Goal: Task Accomplishment & Management: Use online tool/utility

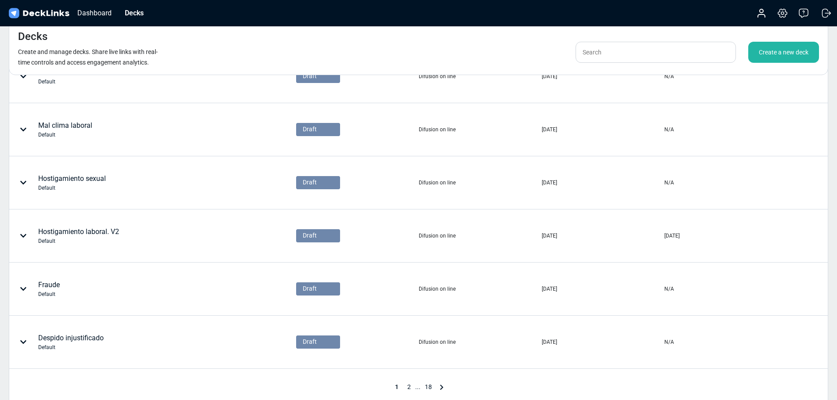
scroll to position [380, 0]
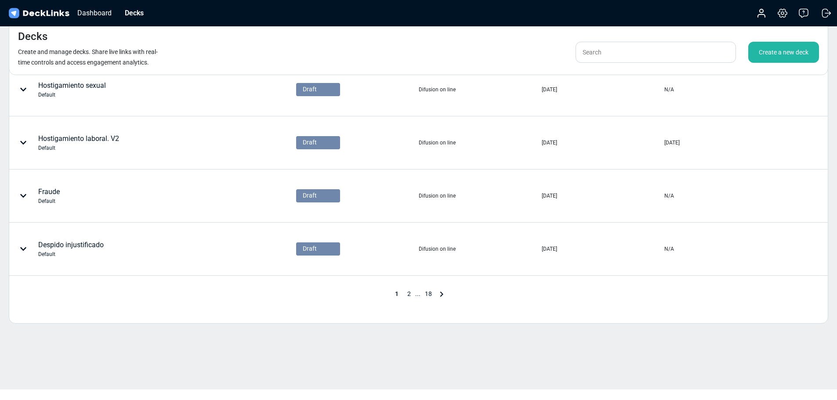
click at [463, 394] on body "Messenger Your conversations will go here Select a conversation Notifications D…" at bounding box center [418, 10] width 837 height 781
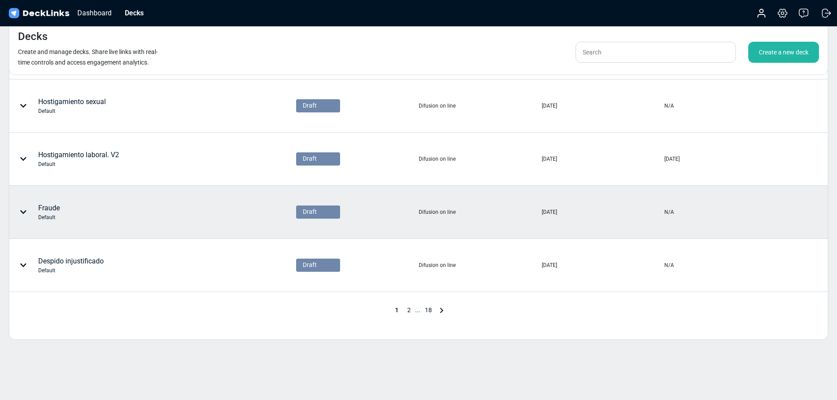
scroll to position [365, 0]
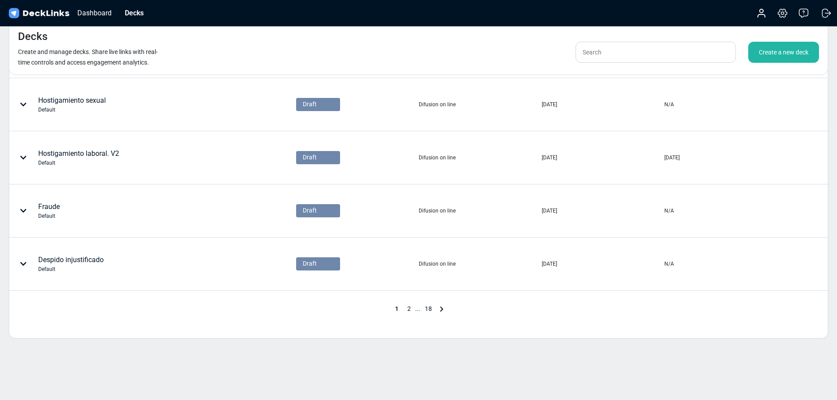
click at [406, 310] on span "2" at bounding box center [409, 308] width 12 height 7
click at [423, 309] on span "3" at bounding box center [420, 308] width 12 height 7
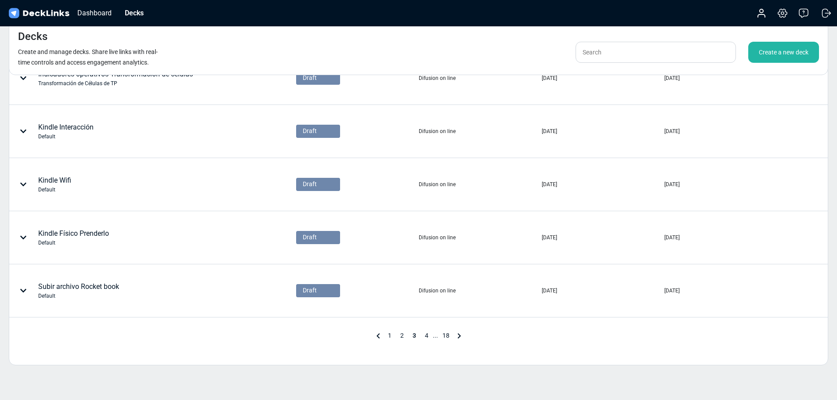
scroll to position [380, 0]
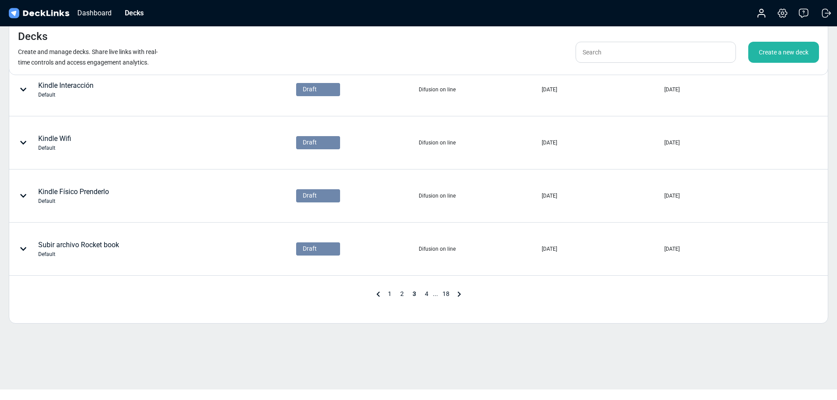
click at [378, 294] on icon at bounding box center [377, 294] width 3 height 5
click at [378, 294] on div "1 2 3 ... 18" at bounding box center [418, 294] width 818 height 11
click at [382, 294] on icon at bounding box center [384, 294] width 11 height 11
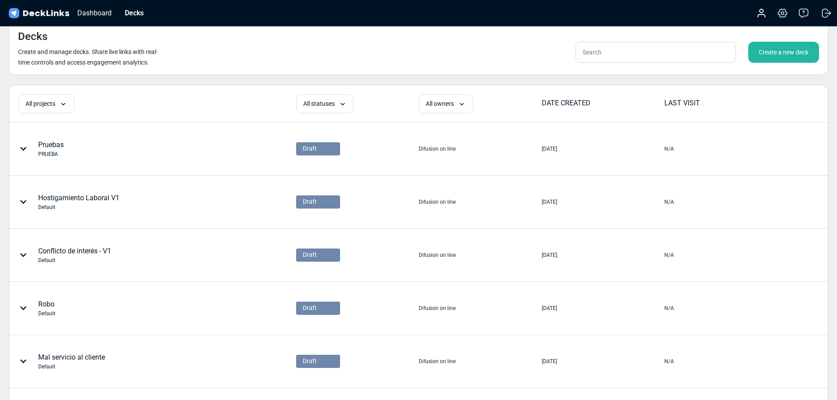
scroll to position [0, 0]
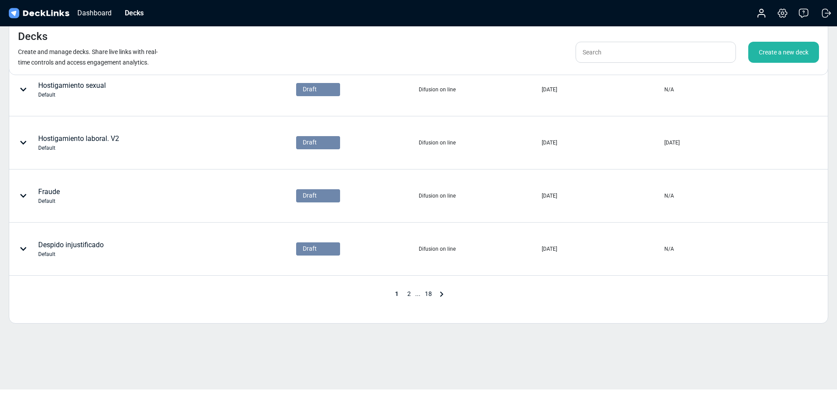
click at [412, 296] on span "2" at bounding box center [409, 293] width 12 height 7
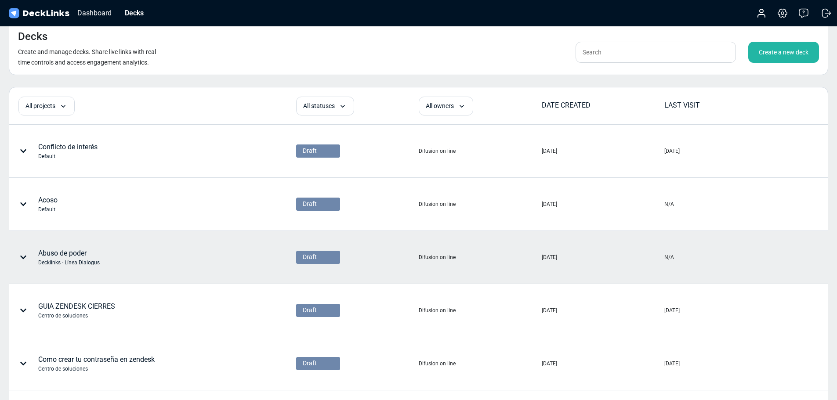
click at [117, 245] on div "Abuso de poder Decklinks - Línea Dialogus" at bounding box center [117, 257] width 214 height 26
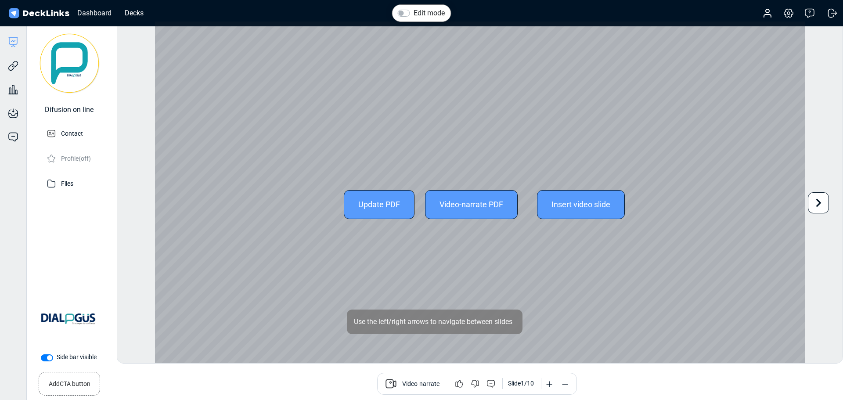
click at [474, 201] on div "Video-narrate PDF" at bounding box center [471, 204] width 93 height 29
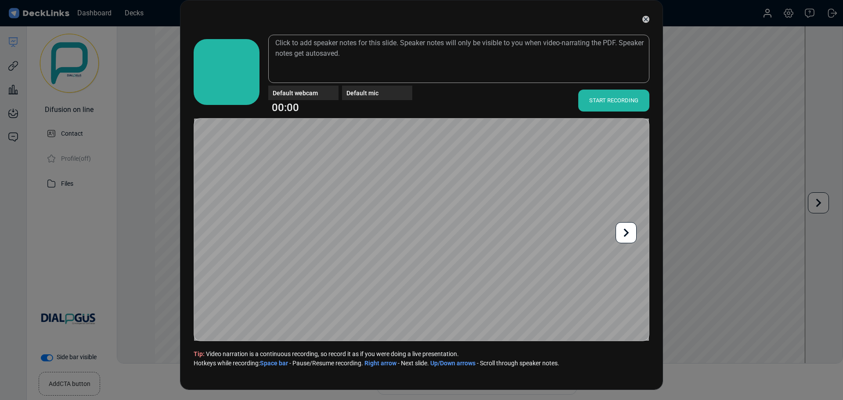
click at [225, 90] on video at bounding box center [227, 72] width 62 height 62
click at [298, 91] on div "Default webcam" at bounding box center [306, 92] width 66 height 9
click at [234, 88] on video at bounding box center [227, 72] width 62 height 62
click at [639, 19] on div at bounding box center [422, 19] width 456 height 22
click at [643, 19] on icon at bounding box center [646, 19] width 7 height 7
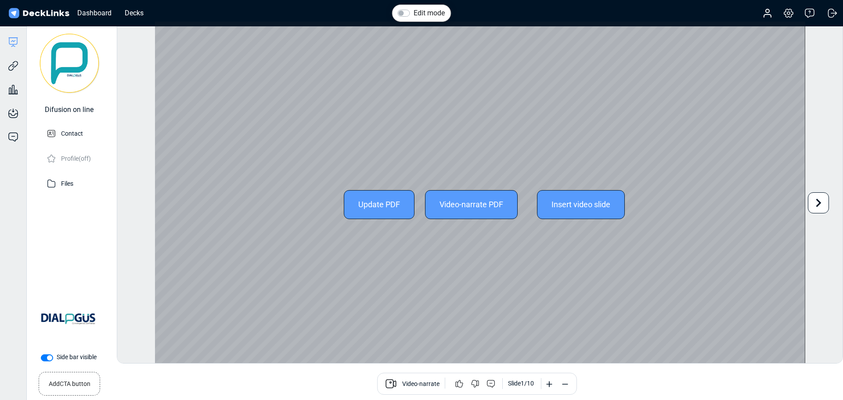
click at [476, 211] on div "Video-narrate PDF" at bounding box center [471, 204] width 93 height 29
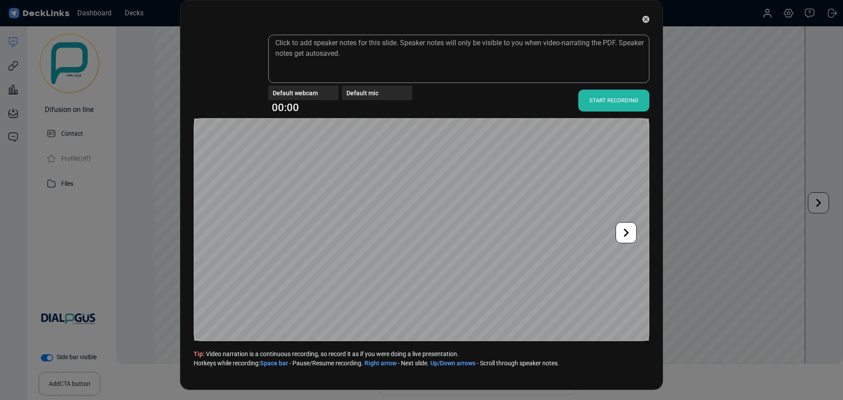
click at [648, 20] on div "Default webcam Default mic 00:00 START RECORDING Tip: Video narration is a cont…" at bounding box center [421, 195] width 483 height 390
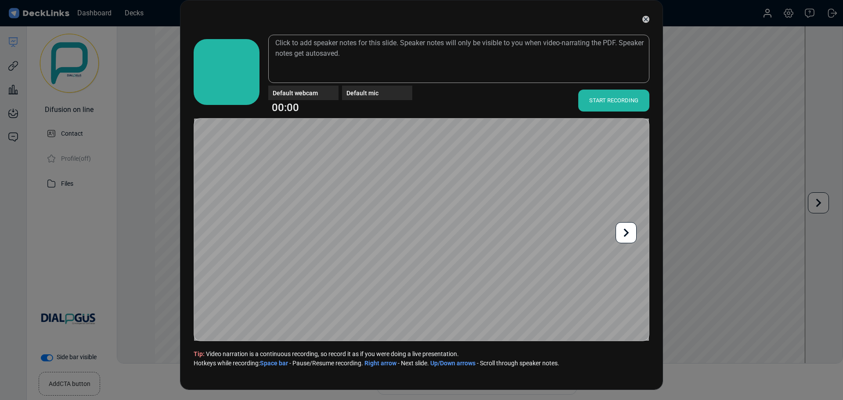
click at [550, 25] on div at bounding box center [422, 19] width 456 height 22
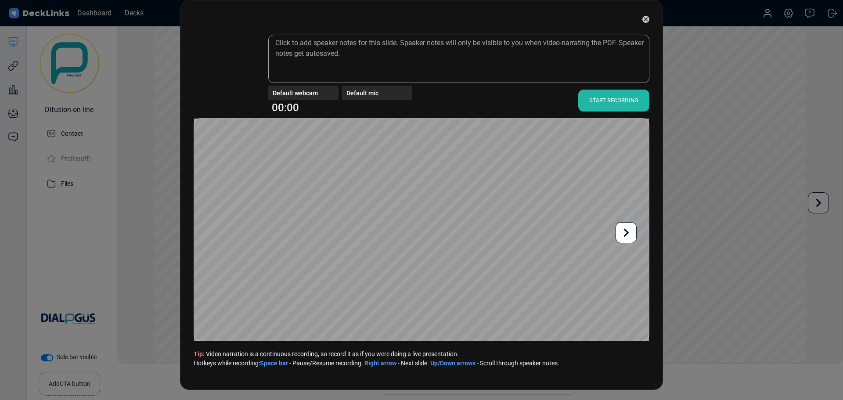
click at [608, 88] on div "START RECORDING" at bounding box center [610, 100] width 80 height 26
click at [606, 95] on div "START RECORDING" at bounding box center [614, 101] width 71 height 22
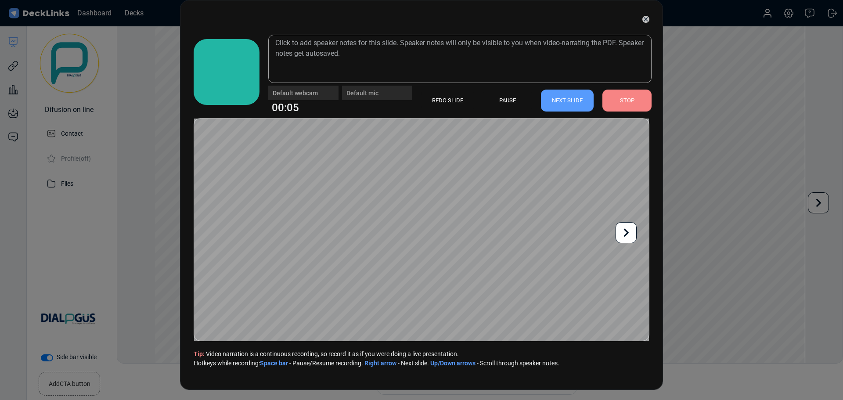
click at [610, 101] on div "STOP" at bounding box center [627, 101] width 49 height 22
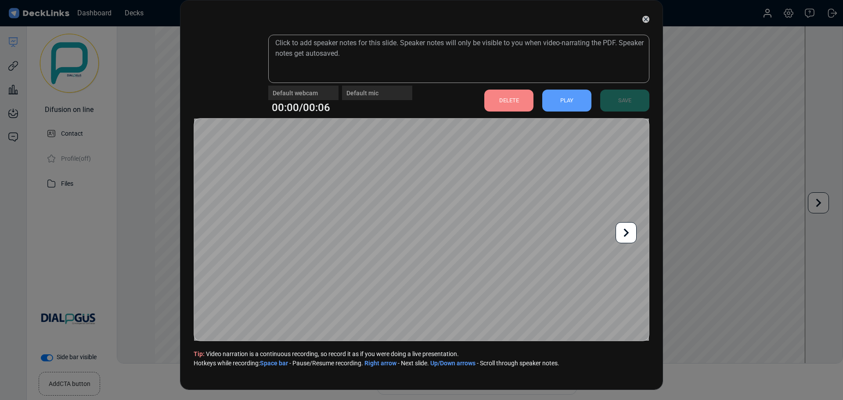
click at [556, 103] on div "PLAY" at bounding box center [567, 101] width 49 height 22
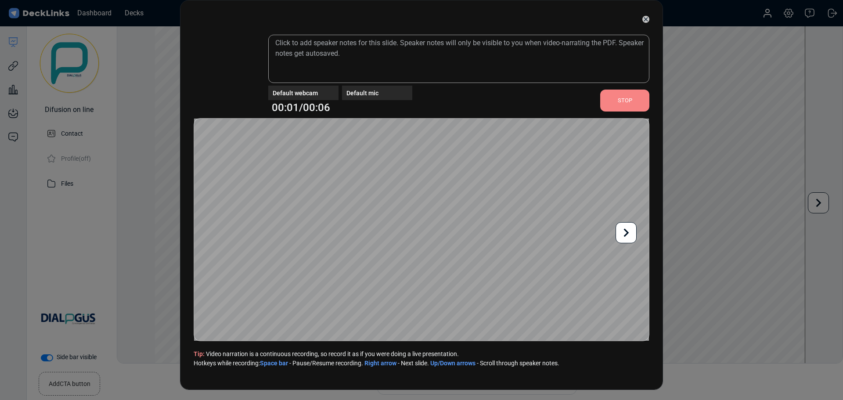
click at [604, 101] on div "STOP" at bounding box center [625, 101] width 49 height 22
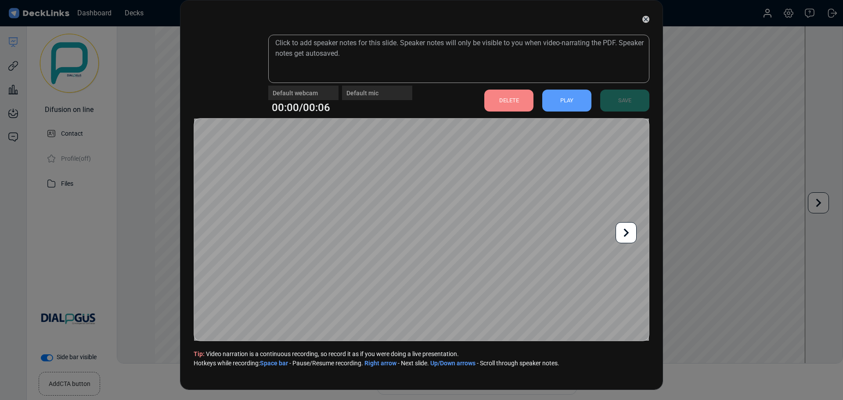
click at [519, 100] on div "DELETE" at bounding box center [509, 101] width 49 height 22
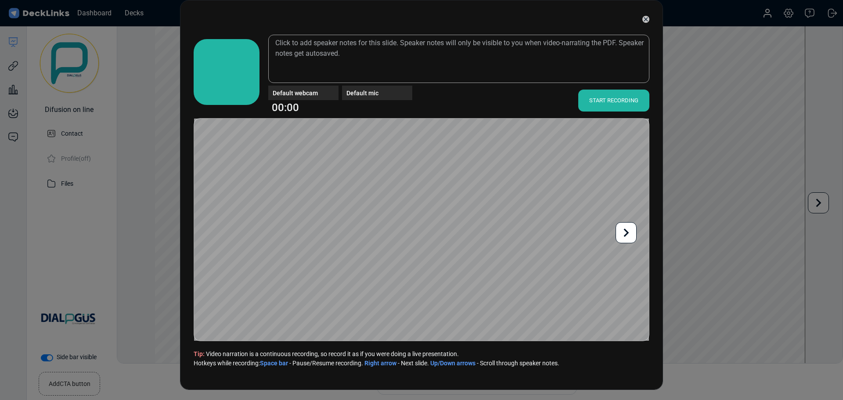
click at [643, 20] on icon at bounding box center [646, 19] width 7 height 7
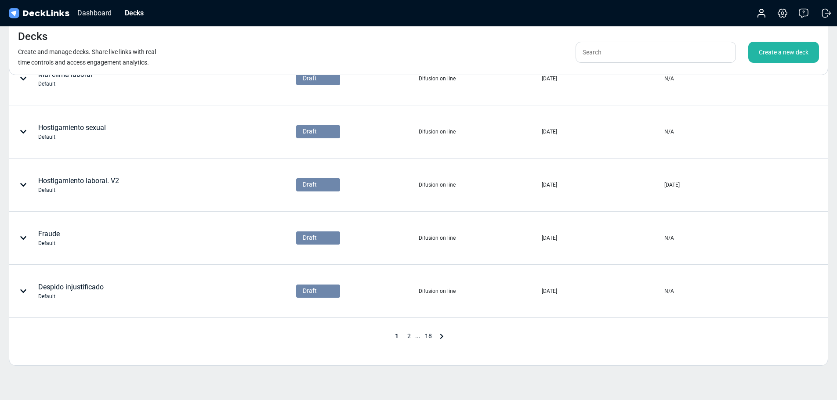
scroll to position [380, 0]
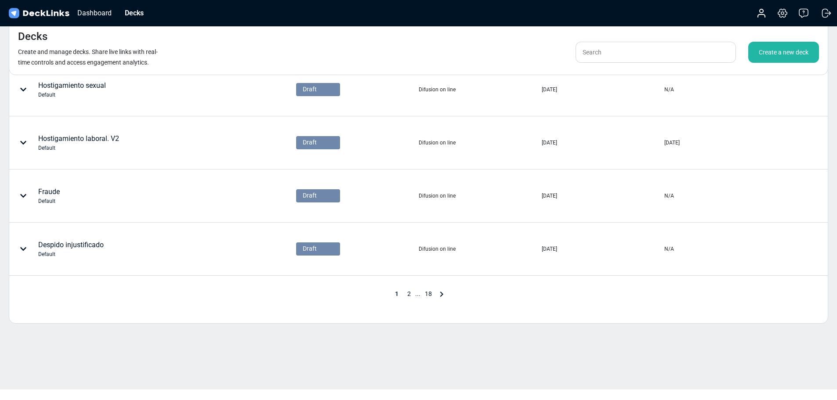
click at [409, 295] on span "2" at bounding box center [409, 293] width 12 height 7
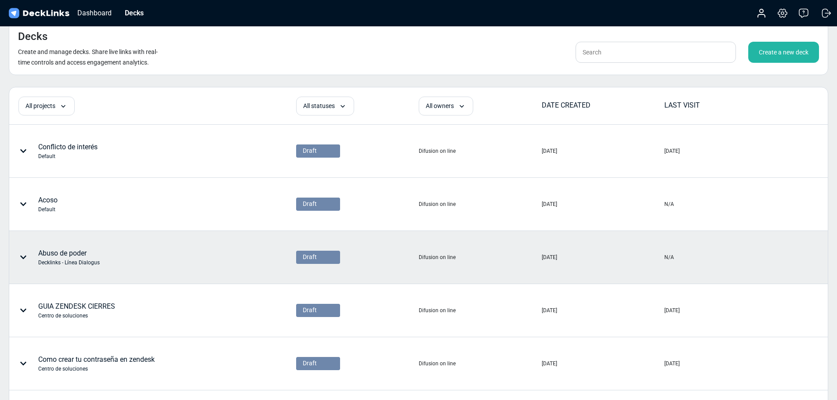
click at [78, 242] on div "Abuso de poder Decklinks - Línea Dialogus" at bounding box center [153, 258] width 286 height 52
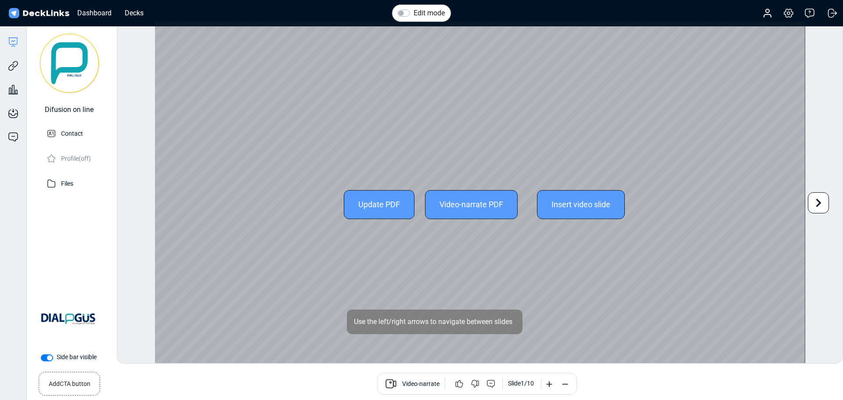
click at [459, 206] on div "Video-narrate PDF" at bounding box center [471, 204] width 93 height 29
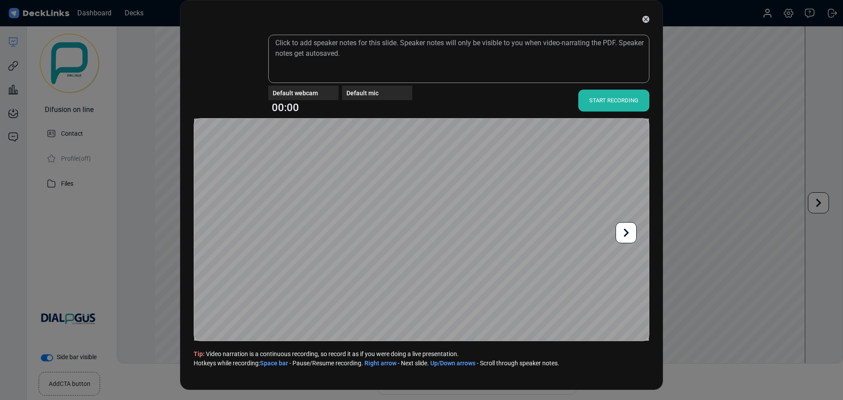
click at [643, 19] on icon at bounding box center [646, 19] width 7 height 7
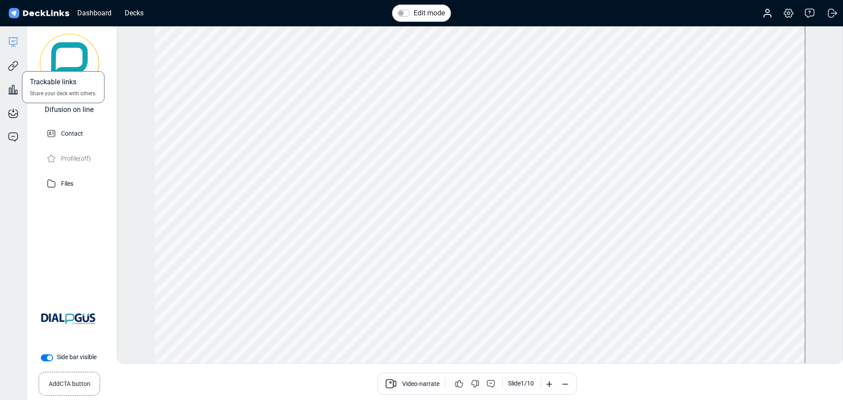
click at [0, 51] on div "Trackable links Share your deck with others." at bounding box center [13, 59] width 26 height 24
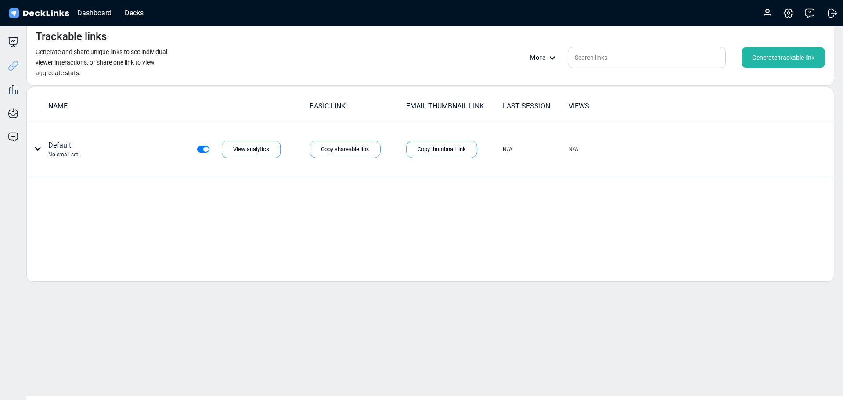
click at [126, 15] on div "Decks" at bounding box center [134, 12] width 28 height 11
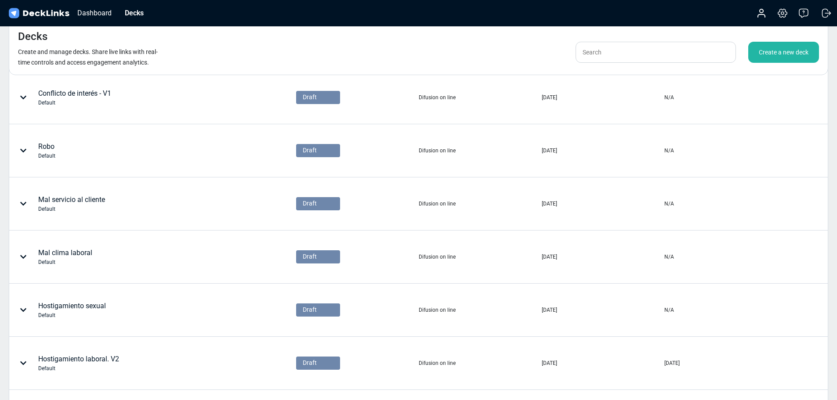
scroll to position [380, 0]
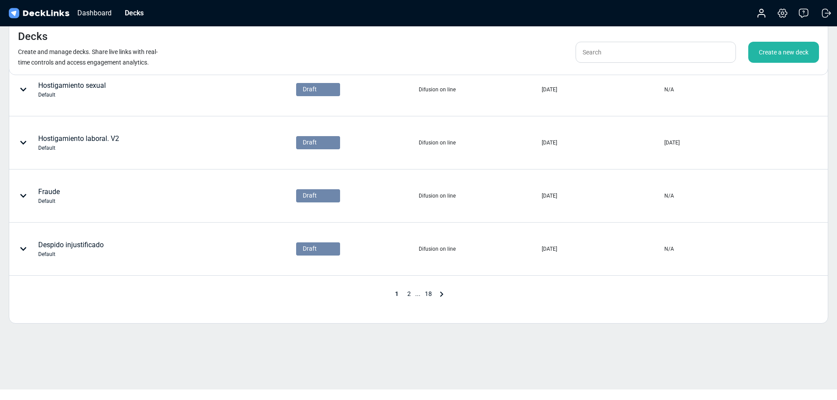
click at [407, 291] on span "2" at bounding box center [409, 293] width 12 height 7
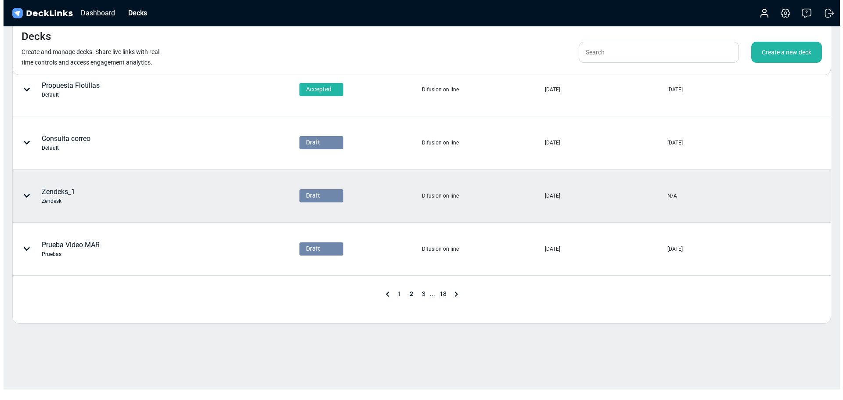
scroll to position [0, 0]
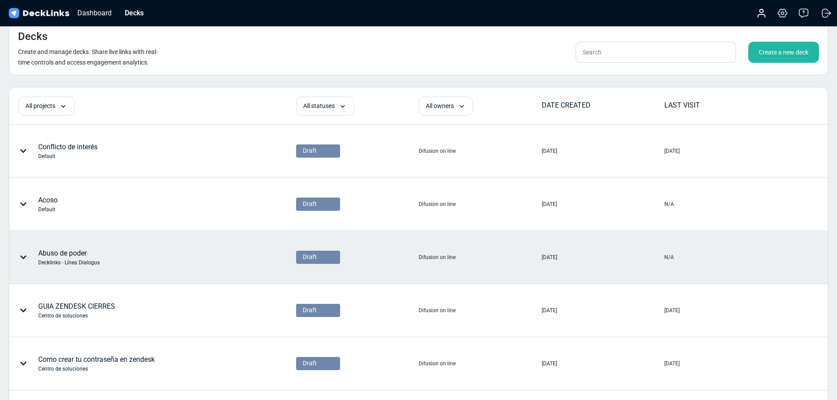
click at [80, 254] on div "Abuso de poder Decklinks - Línea Dialogus" at bounding box center [69, 257] width 62 height 18
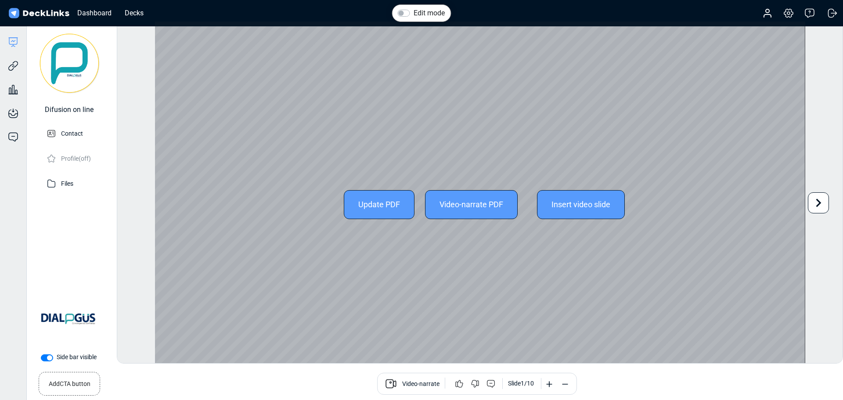
click at [459, 197] on div "Video-narrate PDF" at bounding box center [471, 204] width 93 height 29
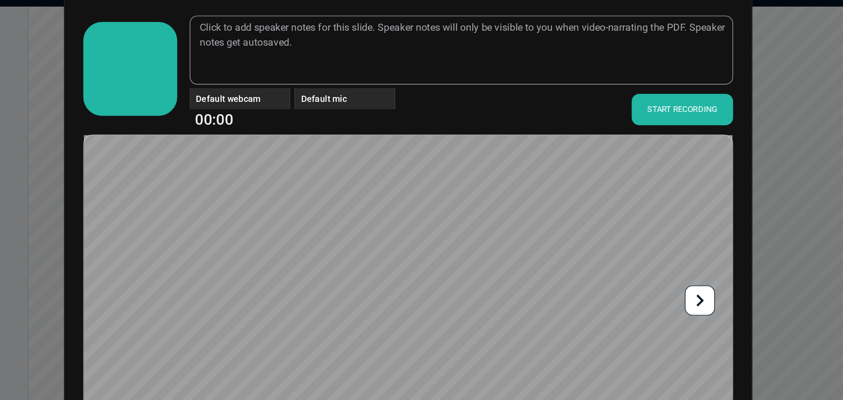
scroll to position [2, 0]
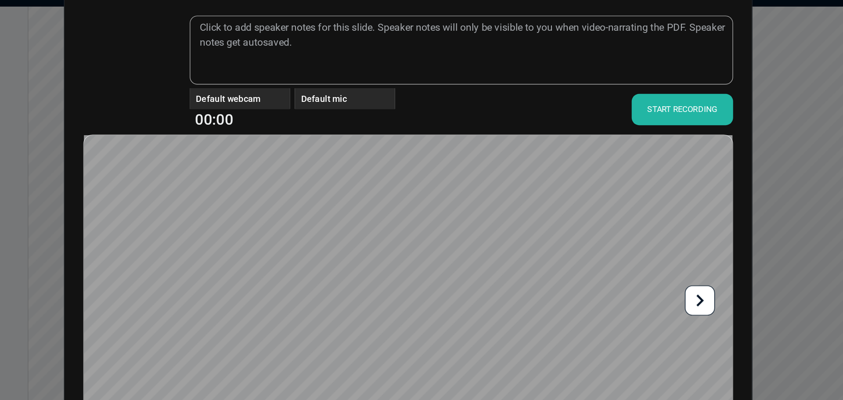
drag, startPoint x: 606, startPoint y: 99, endPoint x: 629, endPoint y: 103, distance: 23.6
drag, startPoint x: 629, startPoint y: 103, endPoint x: 550, endPoint y: 98, distance: 79.2
click at [550, 98] on div "Default webcam Default mic 00:00 START RECORDING" at bounding box center [458, 99] width 381 height 26
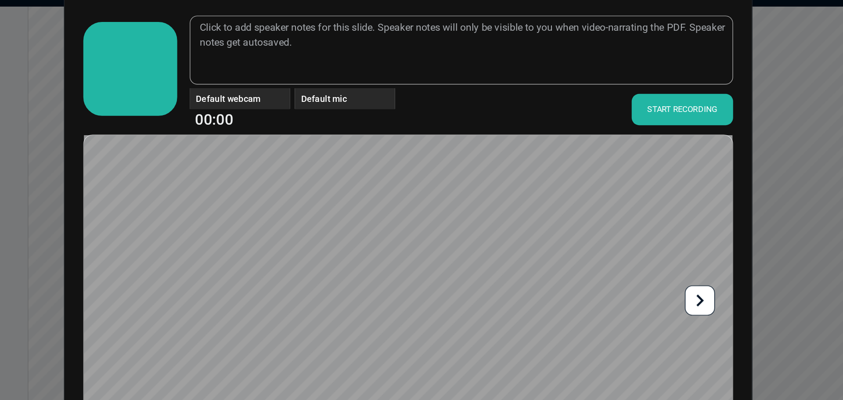
click at [630, 234] on icon at bounding box center [626, 232] width 17 height 17
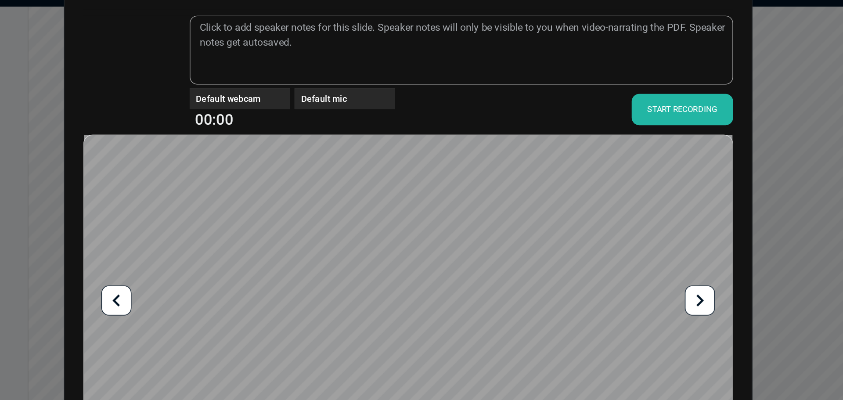
click at [622, 238] on icon at bounding box center [626, 232] width 17 height 17
click at [220, 235] on icon at bounding box center [217, 232] width 17 height 17
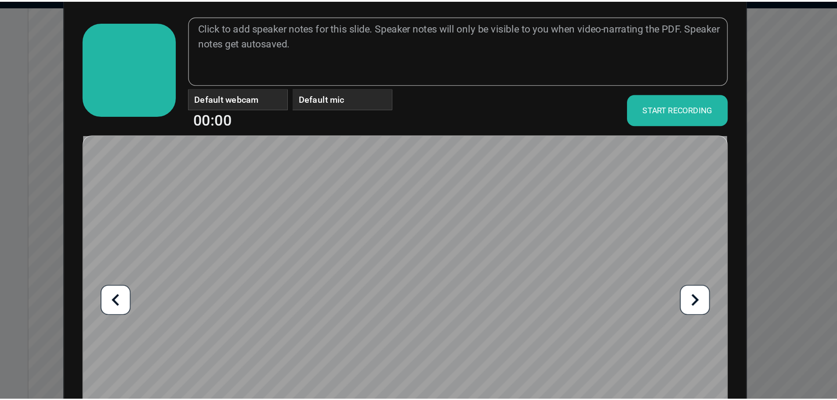
scroll to position [2, 0]
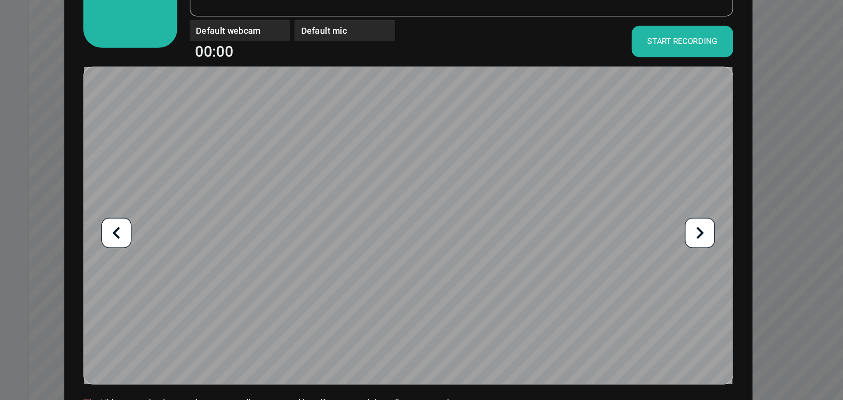
click at [221, 231] on icon at bounding box center [217, 232] width 17 height 17
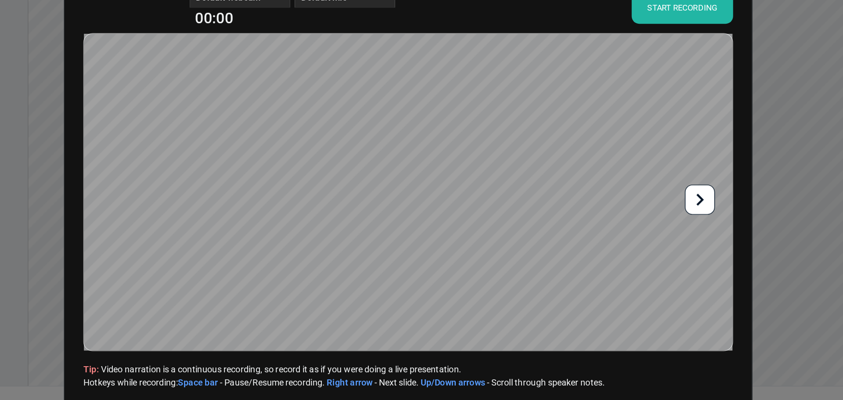
click at [602, 102] on div "START RECORDING" at bounding box center [614, 98] width 71 height 22
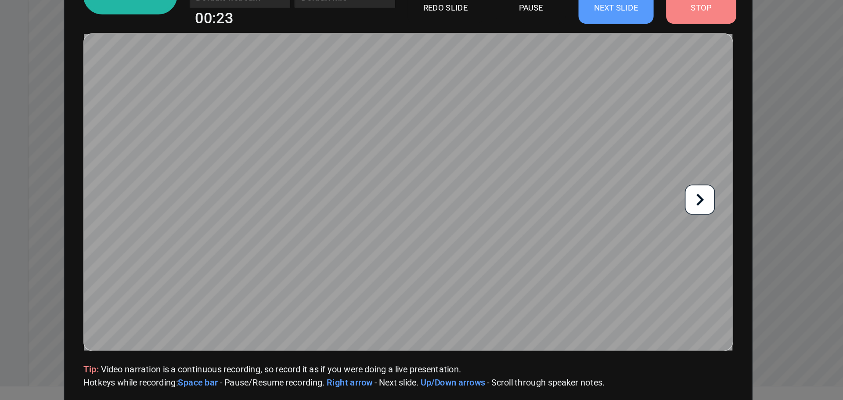
click at [628, 230] on icon at bounding box center [626, 232] width 17 height 17
click at [629, 237] on icon at bounding box center [626, 232] width 17 height 17
click at [632, 236] on icon at bounding box center [626, 232] width 17 height 17
click at [631, 235] on icon at bounding box center [626, 232] width 17 height 17
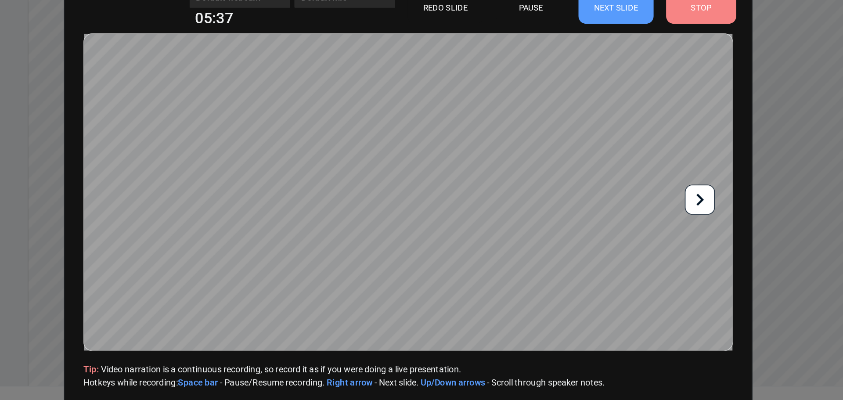
click at [630, 235] on icon at bounding box center [626, 232] width 17 height 17
drag, startPoint x: 621, startPoint y: 105, endPoint x: 620, endPoint y: 100, distance: 5.9
click at [620, 100] on div "STOP" at bounding box center [627, 98] width 49 height 22
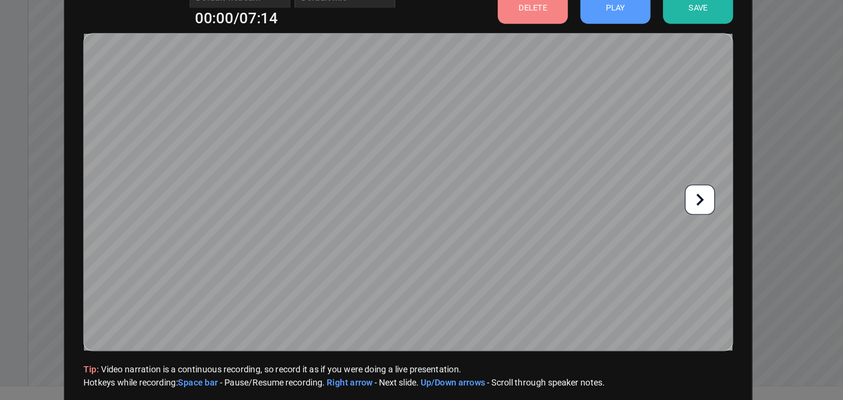
click at [620, 99] on div "SAVE" at bounding box center [625, 98] width 49 height 22
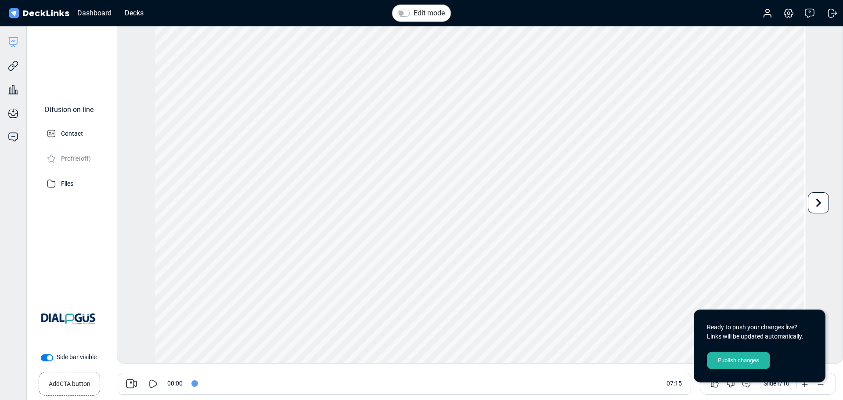
click at [153, 379] on icon at bounding box center [153, 384] width 11 height 11
click at [155, 380] on icon at bounding box center [156, 384] width 4 height 9
drag, startPoint x: 202, startPoint y: 386, endPoint x: 423, endPoint y: 386, distance: 221.4
click at [423, 384] on input "range" at bounding box center [425, 383] width 467 height 1
click at [157, 381] on icon at bounding box center [153, 384] width 11 height 11
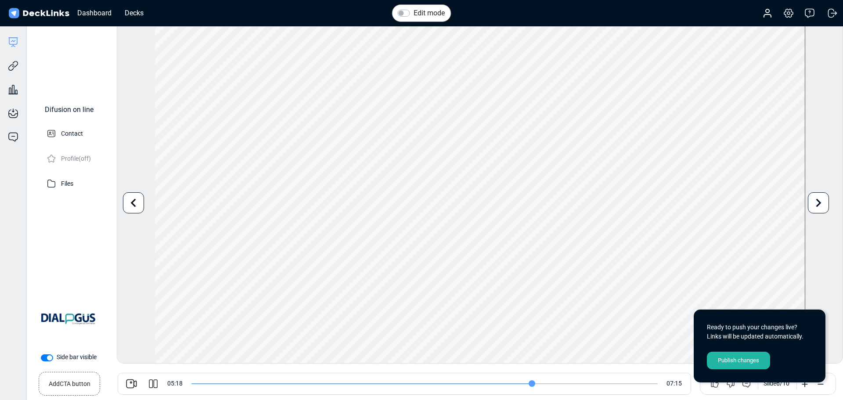
click at [531, 384] on input "range" at bounding box center [425, 383] width 467 height 1
click at [597, 383] on input "range" at bounding box center [425, 383] width 467 height 1
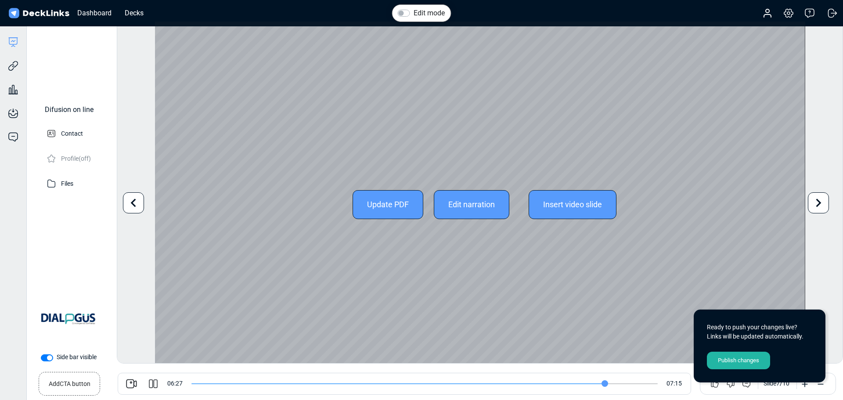
click at [555, 73] on div "Update PDF Edit narration Insert video slide Use the left/right arrows to navig…" at bounding box center [480, 205] width 651 height 366
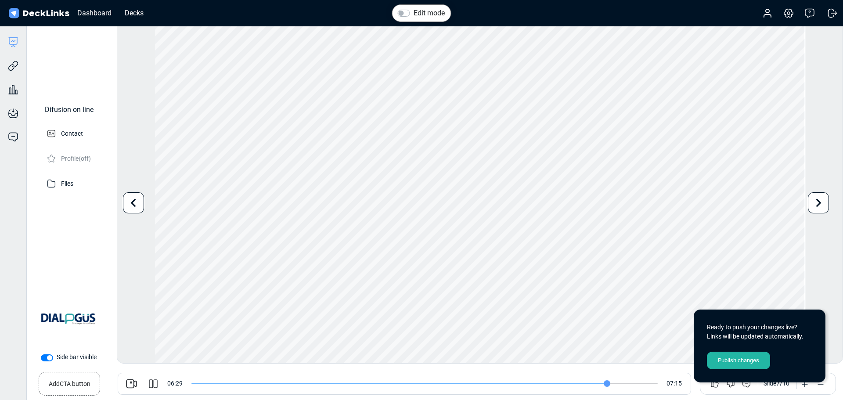
click at [821, 245] on div "Edit mode Play Video Pause Current Time 0:06:29 / Duration Time -:-:- Loaded: 0…" at bounding box center [480, 192] width 727 height 343
type input "435"
click at [11, 43] on icon at bounding box center [13, 42] width 11 height 11
click at [14, 44] on icon at bounding box center [13, 42] width 11 height 11
click at [7, 46] on div "Deck builder Manage the content of your deck." at bounding box center [13, 42] width 26 height 11
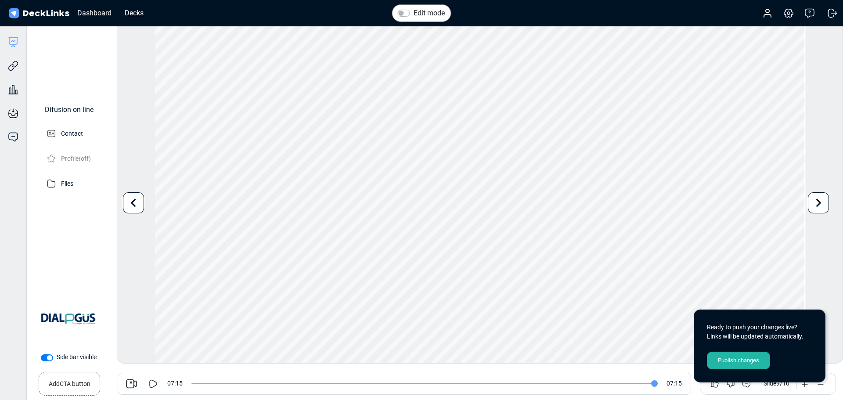
click at [125, 10] on div "Decks" at bounding box center [134, 12] width 28 height 11
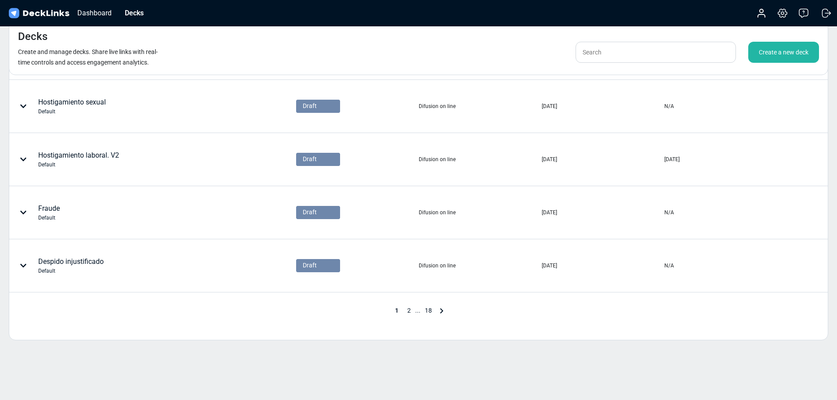
scroll to position [380, 0]
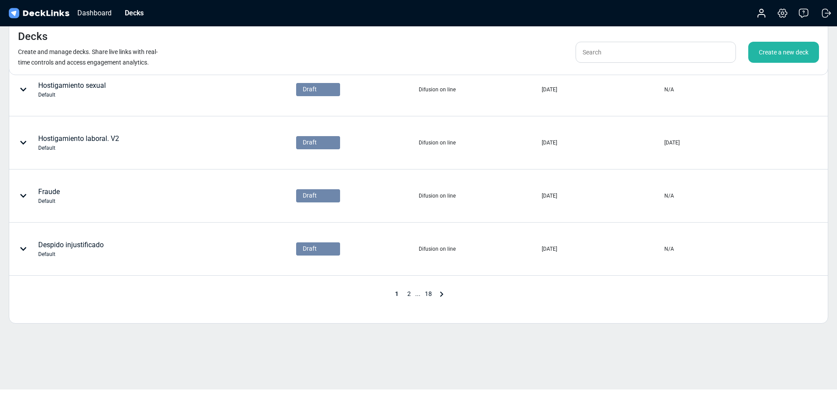
click at [409, 297] on span "2" at bounding box center [409, 293] width 12 height 7
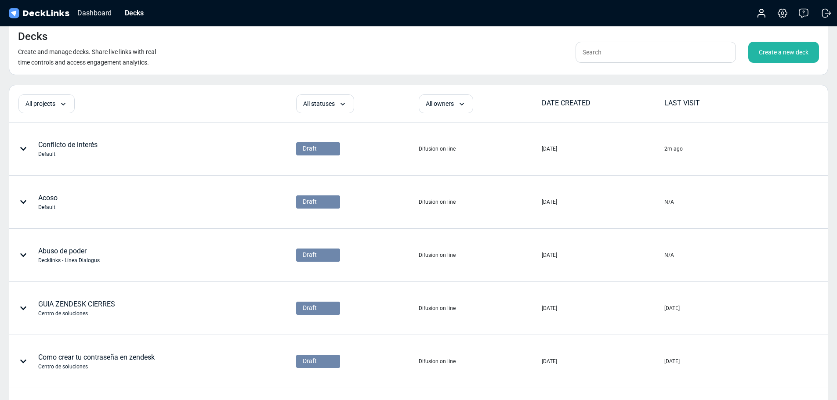
scroll to position [2, 0]
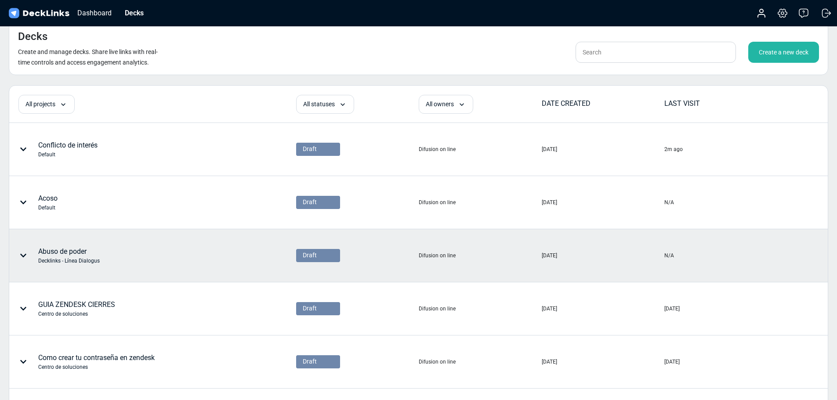
click at [64, 252] on div "Abuso de poder Decklinks - Línea Dialogus" at bounding box center [69, 255] width 62 height 18
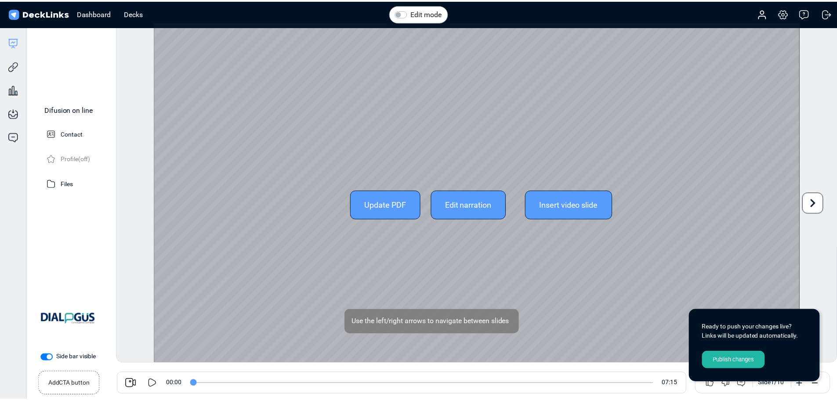
scroll to position [24, 0]
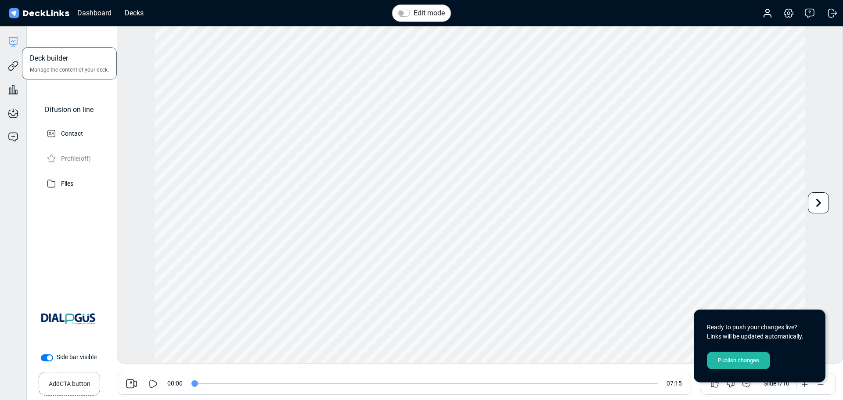
click at [14, 43] on icon at bounding box center [13, 42] width 11 height 11
click at [133, 14] on div "Decks" at bounding box center [134, 12] width 28 height 11
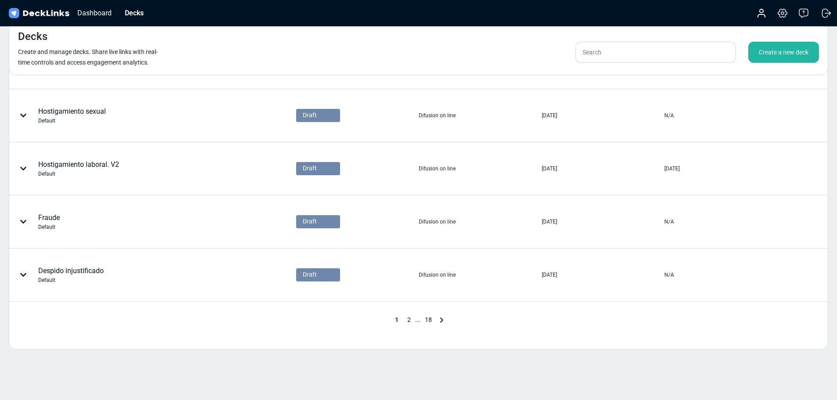
scroll to position [380, 0]
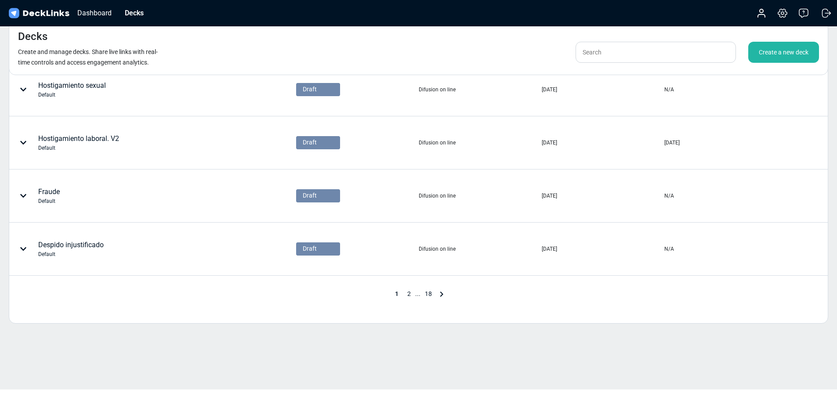
drag, startPoint x: 406, startPoint y: 293, endPoint x: 278, endPoint y: 315, distance: 129.7
click at [278, 315] on div "All projects All projects 6STEPS and OKRs 2024 7. Apoyo Apertura de Auditoria I…" at bounding box center [418, 15] width 819 height 617
click at [409, 294] on span "2" at bounding box center [409, 293] width 12 height 7
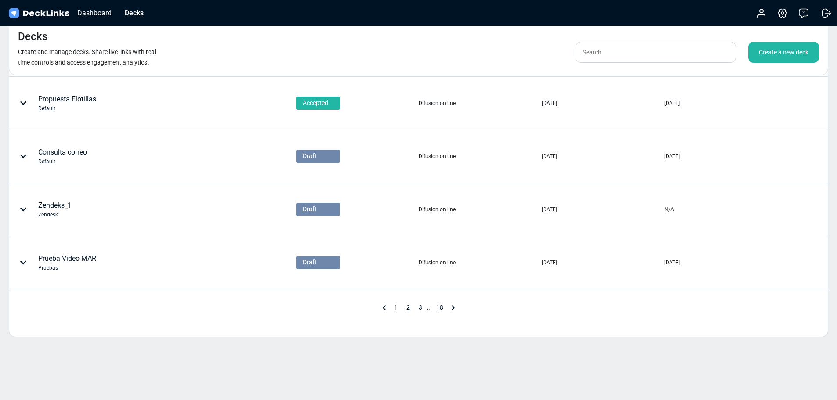
scroll to position [375, 0]
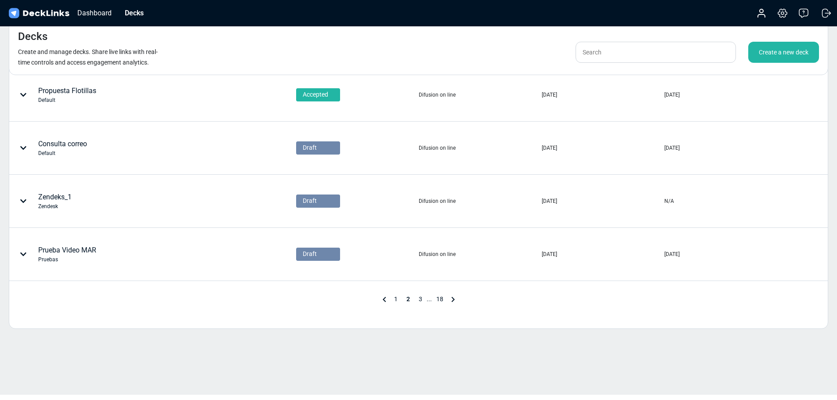
click at [394, 296] on span "1" at bounding box center [396, 299] width 12 height 7
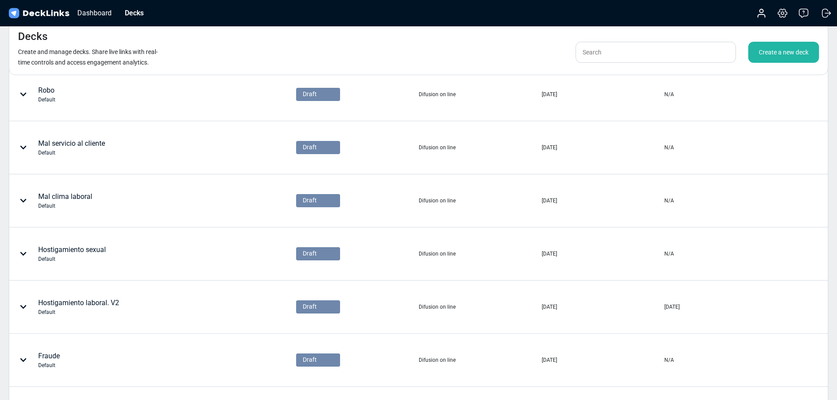
scroll to position [215, 0]
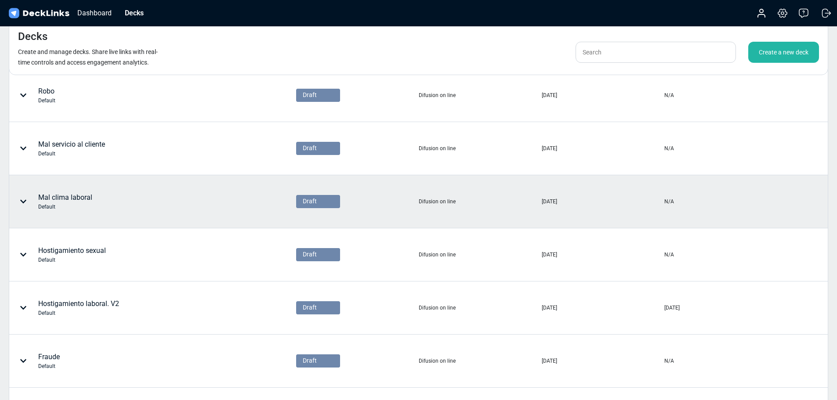
click at [96, 198] on div "Mal clima laboral Default" at bounding box center [117, 201] width 214 height 26
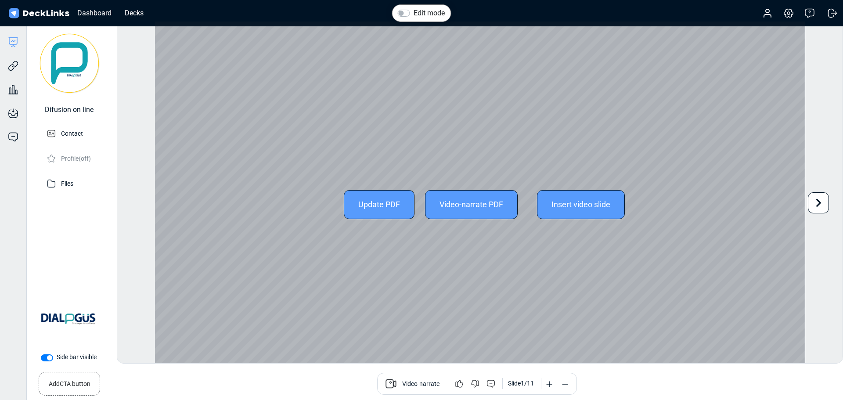
click at [479, 193] on div "Video-narrate PDF" at bounding box center [471, 204] width 93 height 29
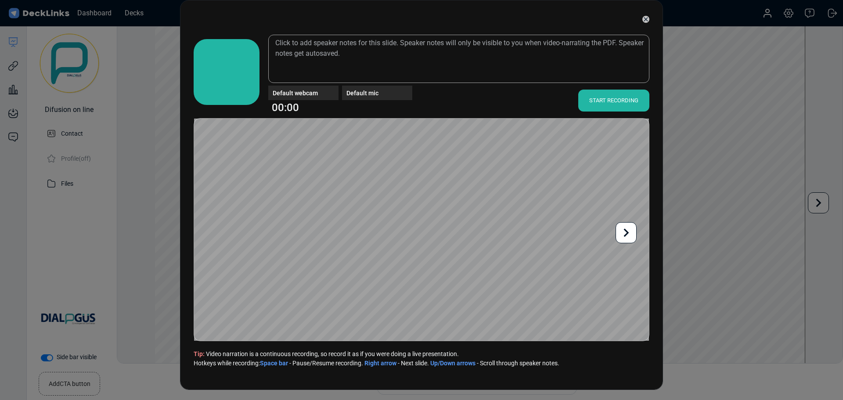
click at [623, 241] on div at bounding box center [626, 232] width 21 height 21
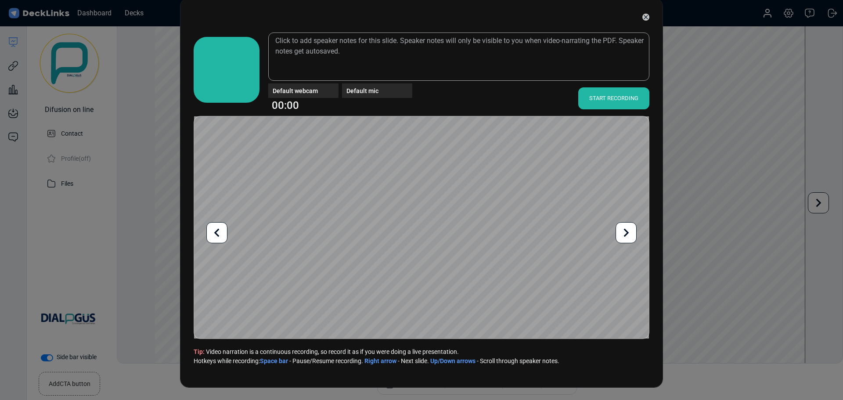
click at [213, 230] on icon at bounding box center [217, 232] width 17 height 17
click at [216, 229] on icon at bounding box center [217, 232] width 17 height 17
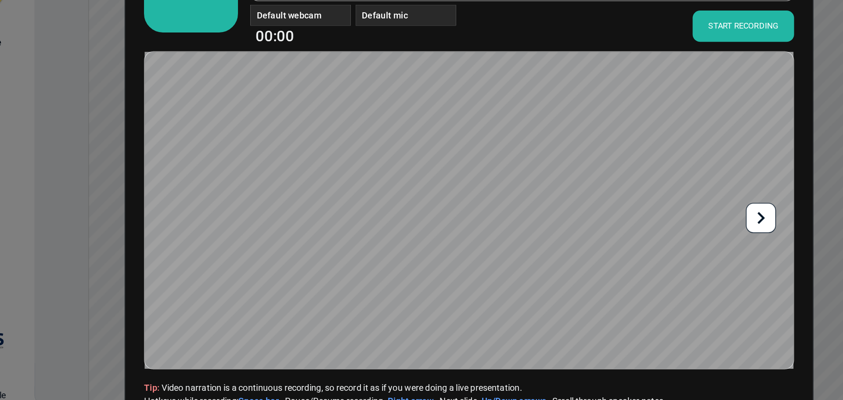
scroll to position [0, 0]
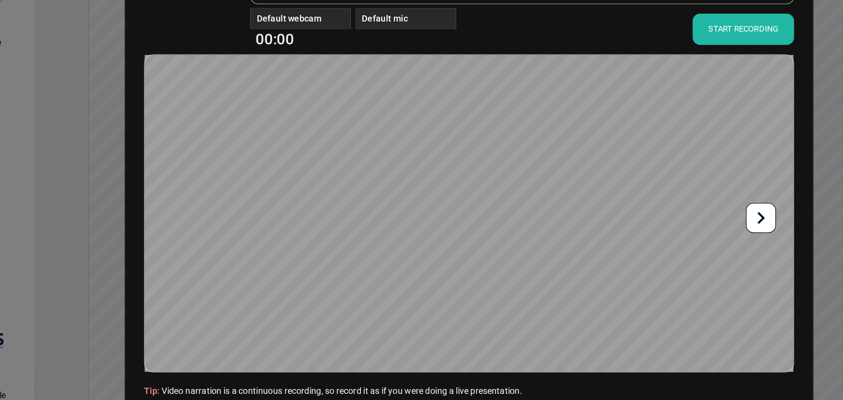
click at [598, 98] on div "START RECORDING" at bounding box center [614, 101] width 71 height 22
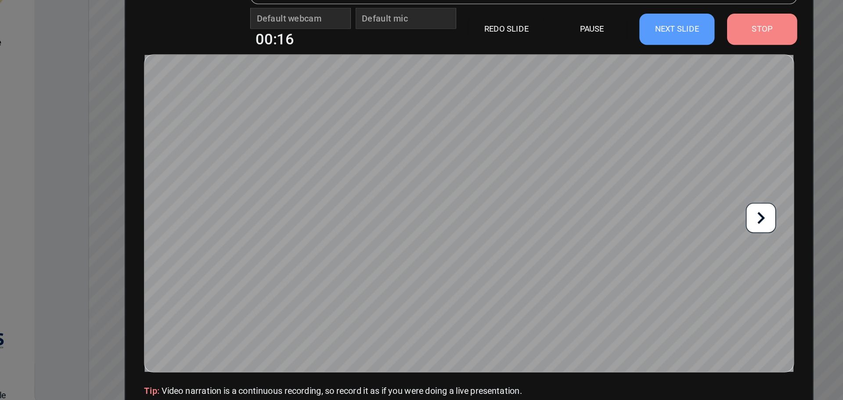
click at [622, 94] on div "STOP" at bounding box center [627, 101] width 49 height 22
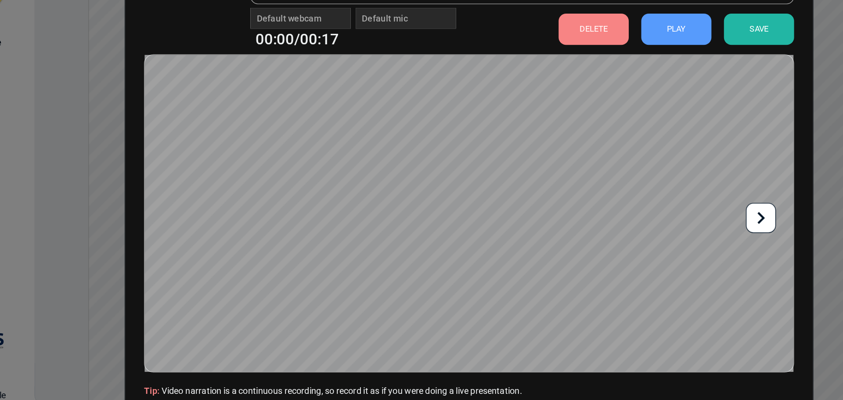
click at [508, 101] on div "DELETE" at bounding box center [509, 101] width 49 height 22
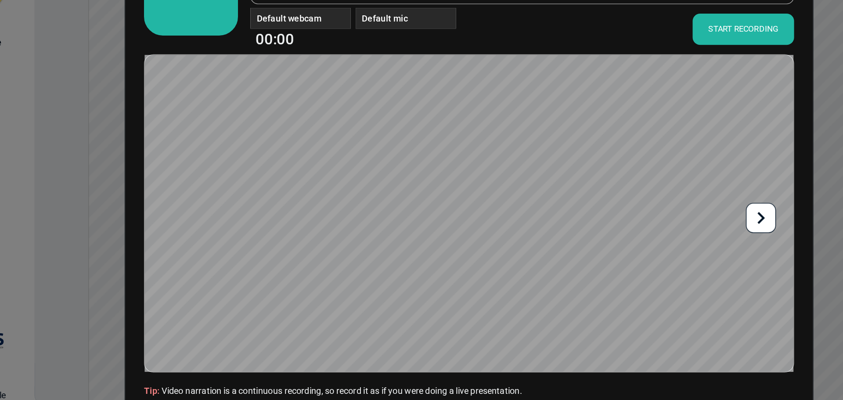
drag, startPoint x: 588, startPoint y: 101, endPoint x: 562, endPoint y: 99, distance: 26.5
click at [562, 99] on div "Default webcam Default mic 00:00 START RECORDING" at bounding box center [458, 100] width 381 height 26
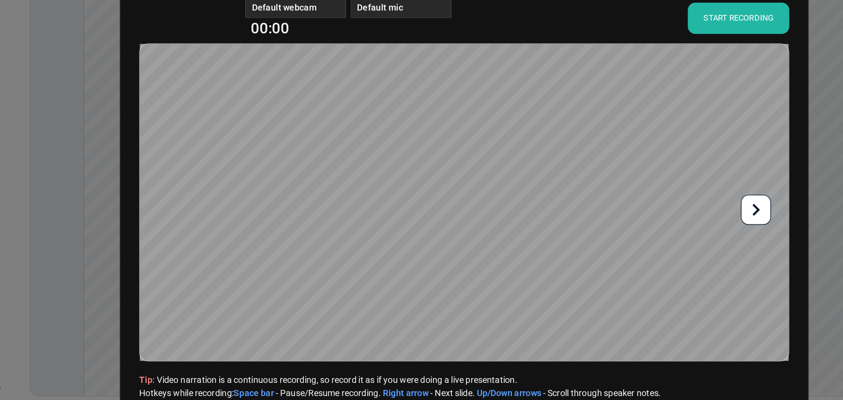
scroll to position [1, 0]
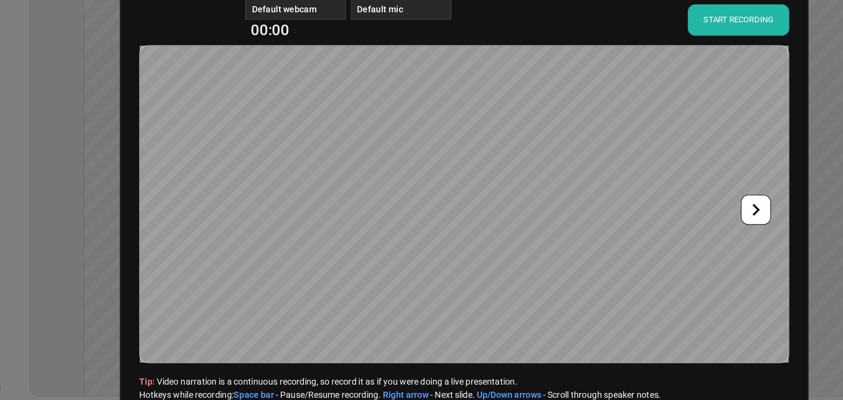
drag, startPoint x: 614, startPoint y: 99, endPoint x: 557, endPoint y: 94, distance: 57.3
click at [557, 94] on div "Default webcam Default mic 00:00 START RECORDING" at bounding box center [458, 100] width 381 height 26
click at [601, 103] on div "START RECORDING" at bounding box center [614, 100] width 71 height 22
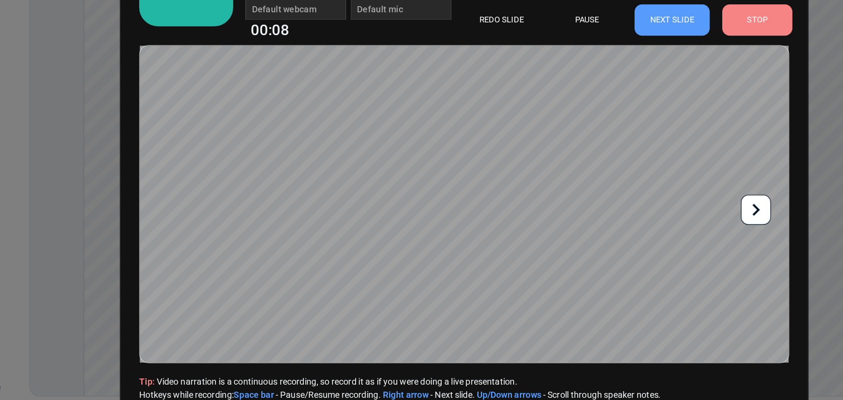
click at [632, 225] on icon at bounding box center [626, 232] width 17 height 17
click at [633, 231] on icon at bounding box center [626, 232] width 17 height 17
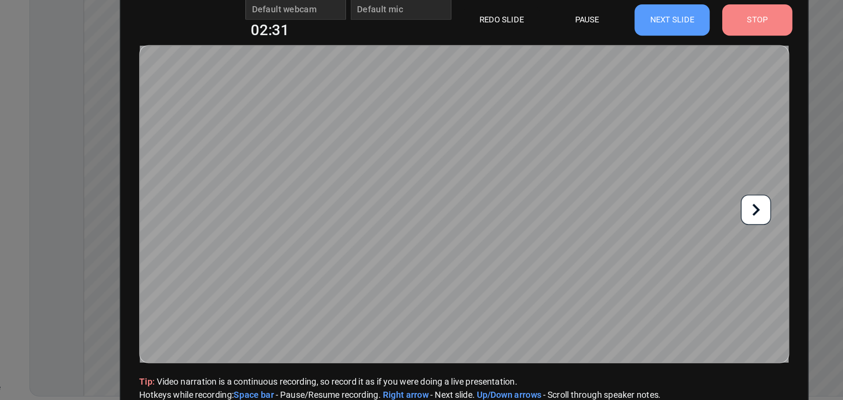
click at [626, 234] on icon at bounding box center [626, 232] width 5 height 8
click at [628, 102] on div "STOP" at bounding box center [627, 100] width 49 height 22
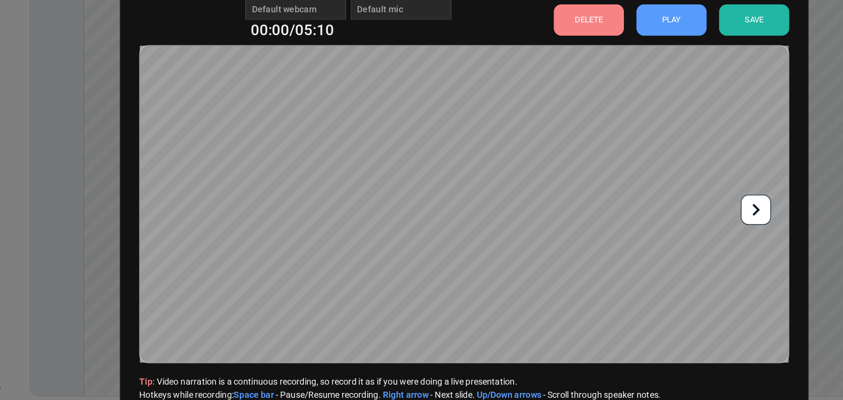
click at [628, 101] on div "SAVE" at bounding box center [625, 100] width 49 height 22
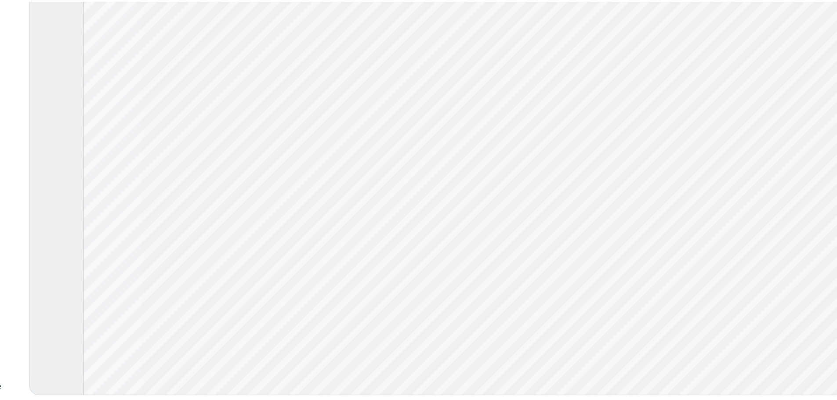
scroll to position [0, 0]
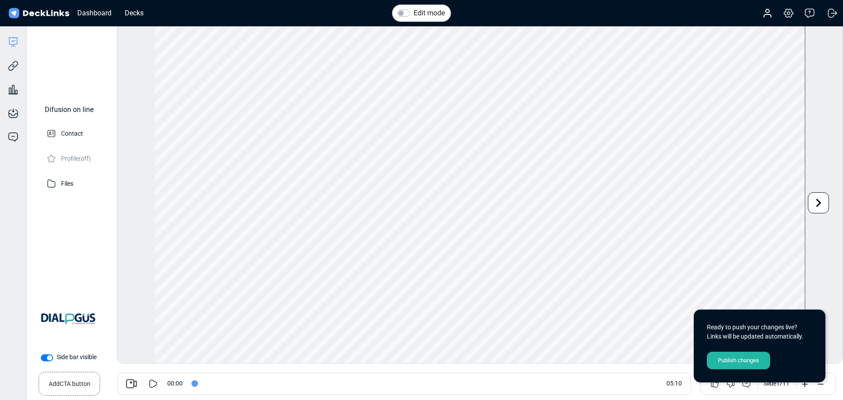
click at [154, 386] on icon at bounding box center [153, 384] width 8 height 8
type input "4"
click at [158, 381] on icon at bounding box center [153, 384] width 11 height 11
click at [16, 47] on div "Trackable links Share your deck with others." at bounding box center [13, 59] width 26 height 24
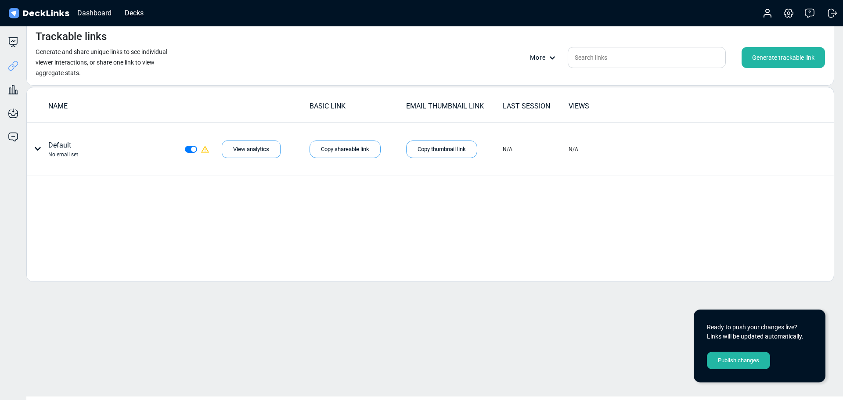
click at [135, 16] on div "Decks" at bounding box center [134, 12] width 28 height 11
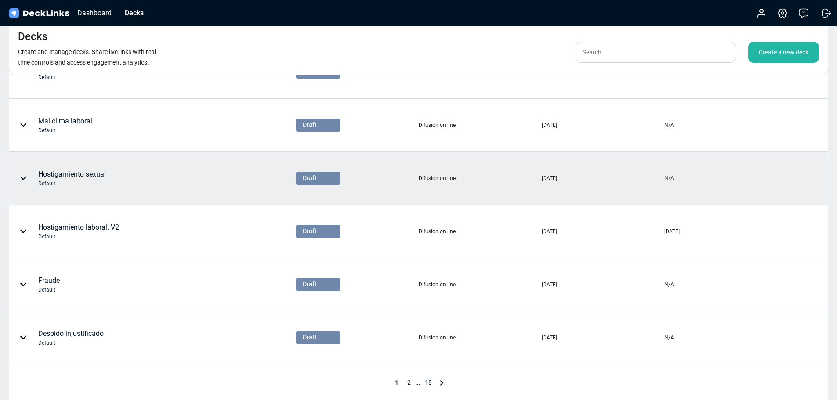
scroll to position [380, 0]
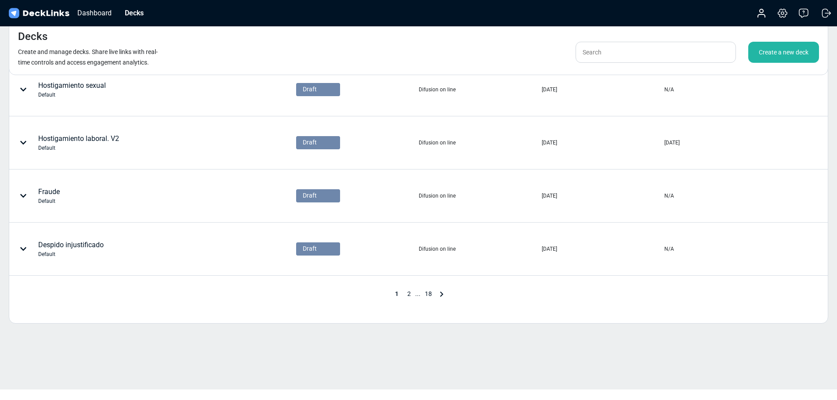
click at [407, 295] on span "2" at bounding box center [409, 293] width 12 height 7
click at [396, 293] on span "1" at bounding box center [396, 293] width 12 height 7
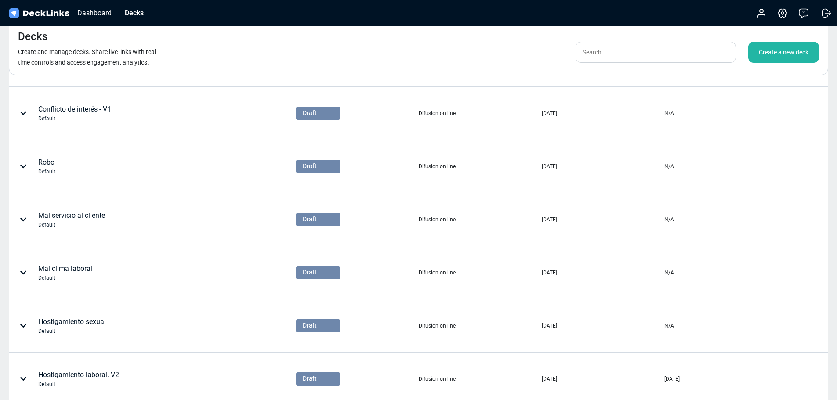
scroll to position [144, 0]
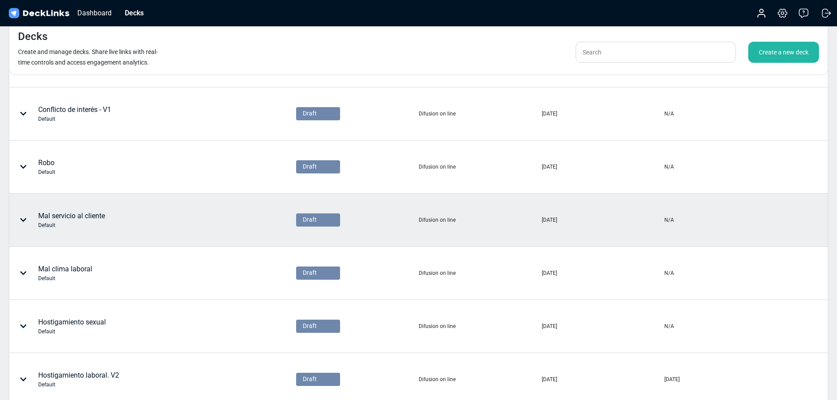
click at [104, 216] on div "Mal servicio al cliente Default" at bounding box center [71, 220] width 67 height 18
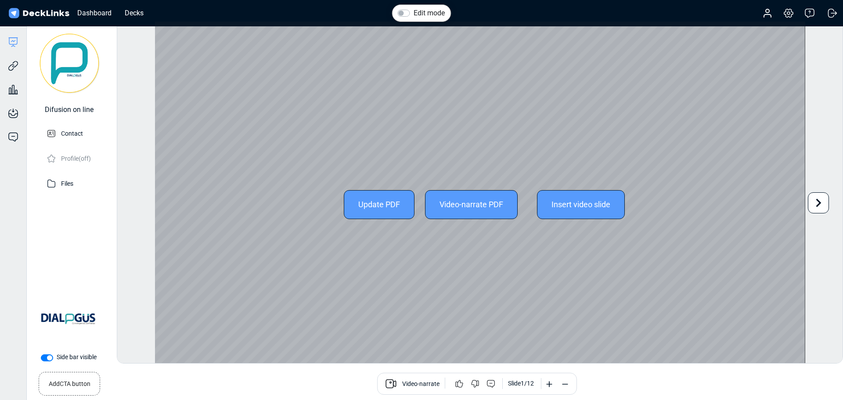
click at [453, 206] on div "Video-narrate PDF" at bounding box center [471, 204] width 93 height 29
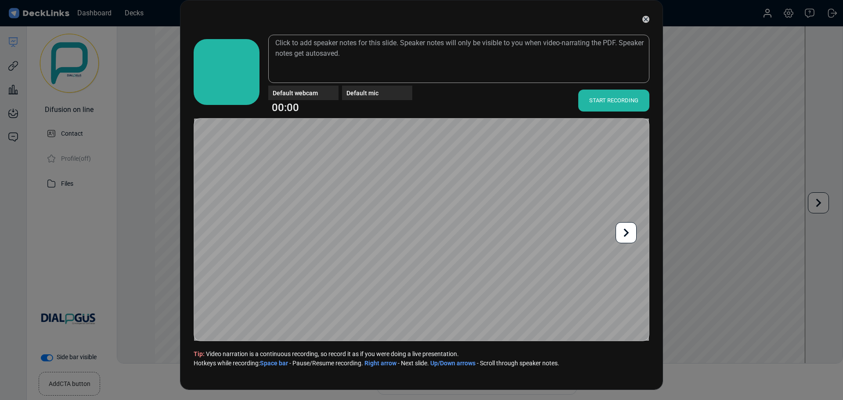
scroll to position [2, 0]
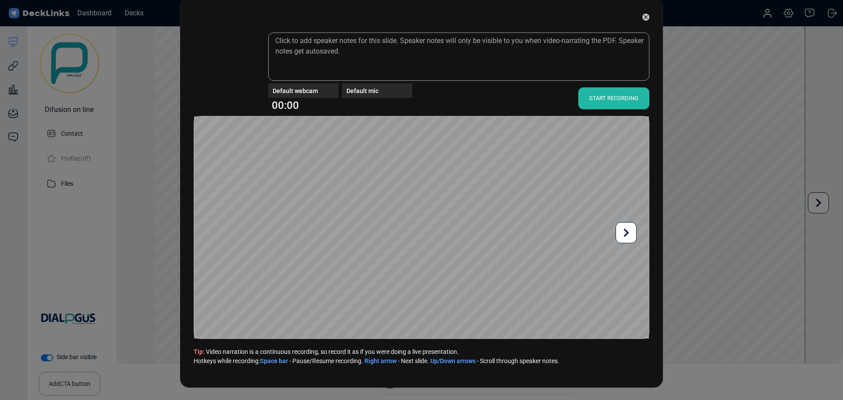
click at [636, 231] on div at bounding box center [626, 232] width 21 height 21
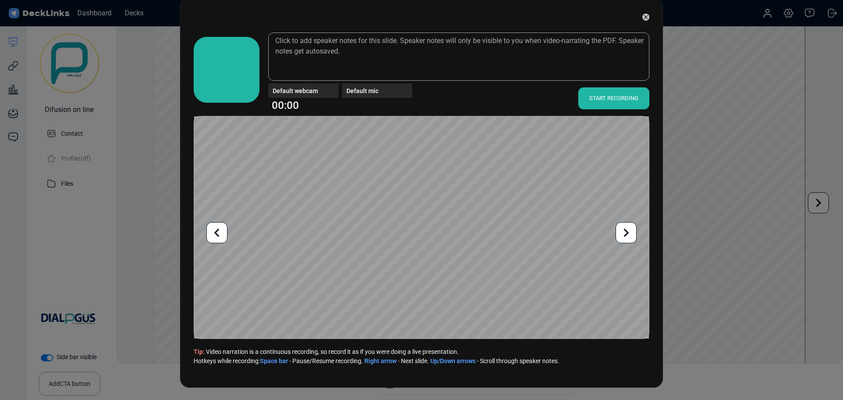
click at [224, 231] on icon at bounding box center [217, 232] width 17 height 17
click at [592, 100] on div "START RECORDING" at bounding box center [614, 98] width 71 height 22
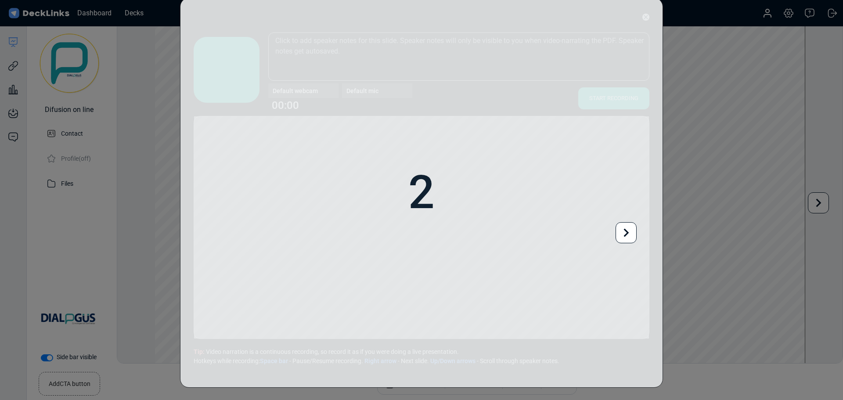
click at [627, 207] on div "2" at bounding box center [422, 192] width 482 height 389
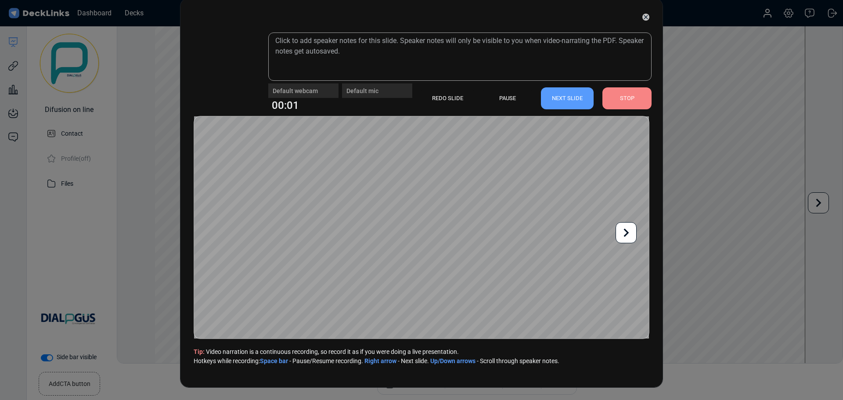
click at [627, 236] on icon at bounding box center [626, 232] width 17 height 17
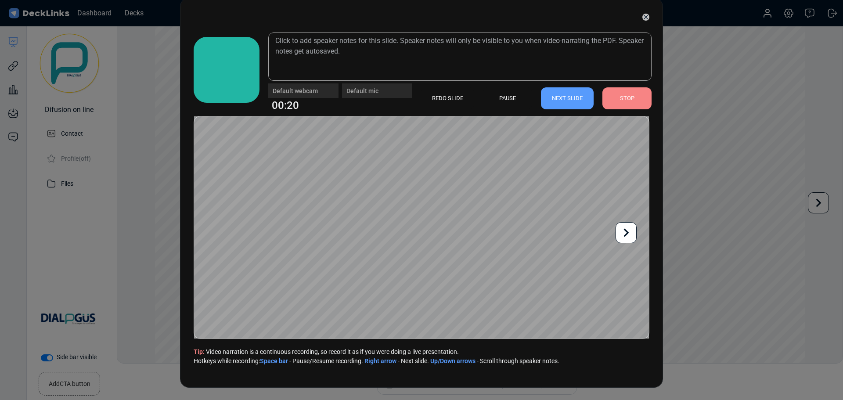
click at [626, 107] on div "STOP" at bounding box center [627, 98] width 49 height 22
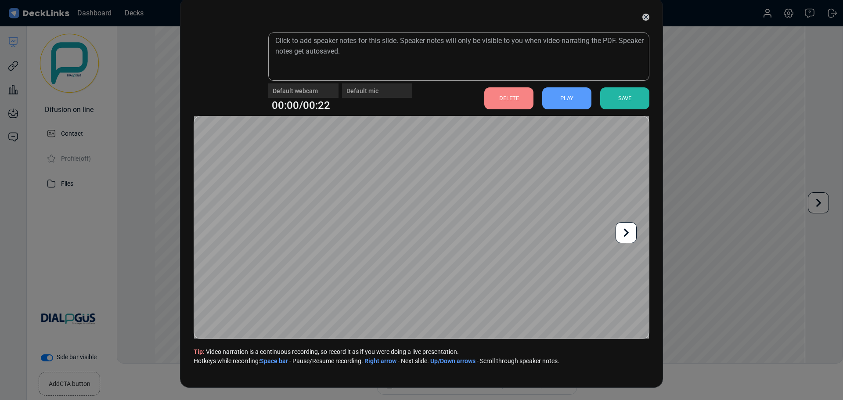
click at [578, 93] on div "PLAY" at bounding box center [567, 98] width 49 height 22
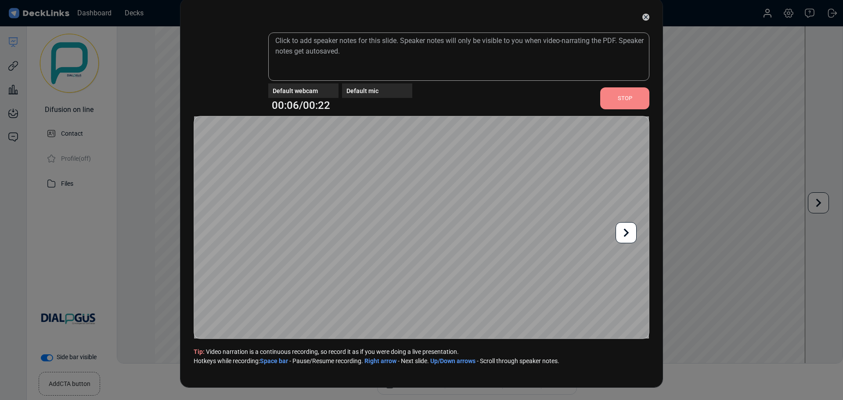
click at [622, 95] on div "STOP" at bounding box center [625, 98] width 49 height 22
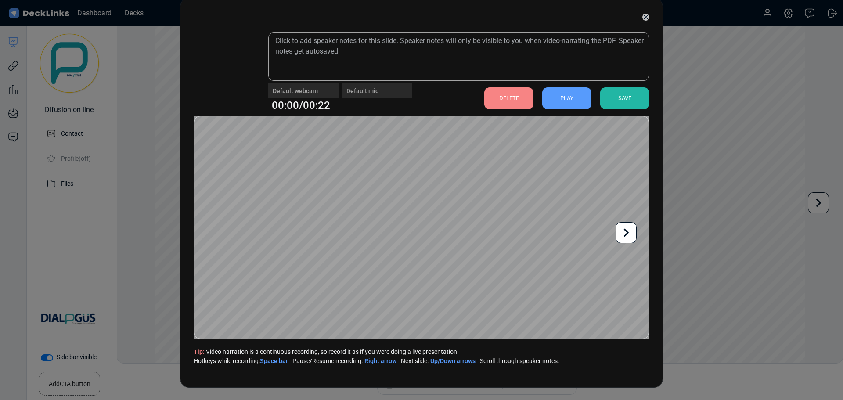
click at [628, 232] on icon at bounding box center [626, 232] width 5 height 8
click at [631, 231] on icon at bounding box center [626, 232] width 17 height 17
click at [626, 235] on icon at bounding box center [626, 232] width 5 height 8
click at [622, 234] on icon at bounding box center [626, 232] width 17 height 17
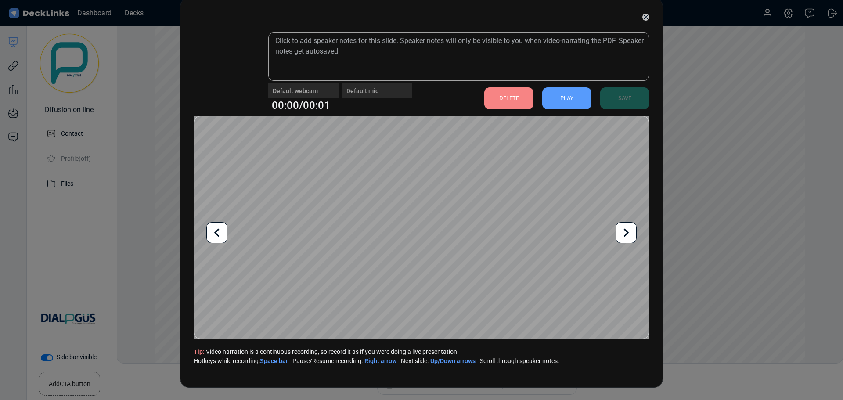
click at [622, 234] on icon at bounding box center [626, 232] width 17 height 17
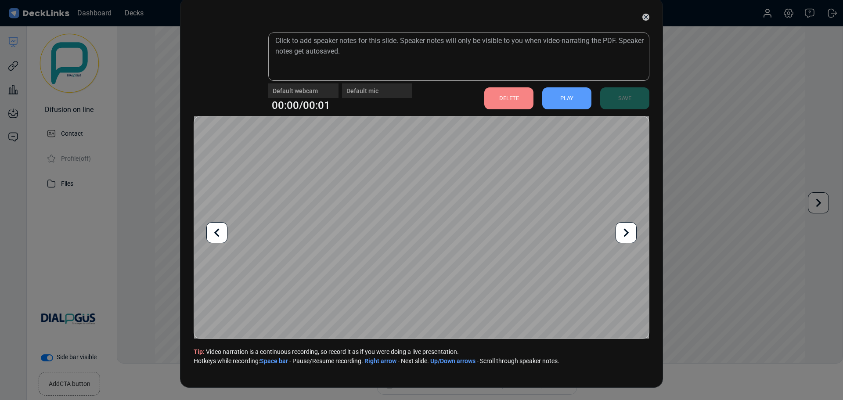
drag, startPoint x: 622, startPoint y: 234, endPoint x: 216, endPoint y: 231, distance: 406.4
click at [216, 231] on icon at bounding box center [217, 232] width 17 height 17
click at [626, 228] on icon at bounding box center [626, 232] width 17 height 17
click at [209, 228] on icon at bounding box center [217, 232] width 17 height 17
click at [627, 225] on icon at bounding box center [626, 232] width 17 height 17
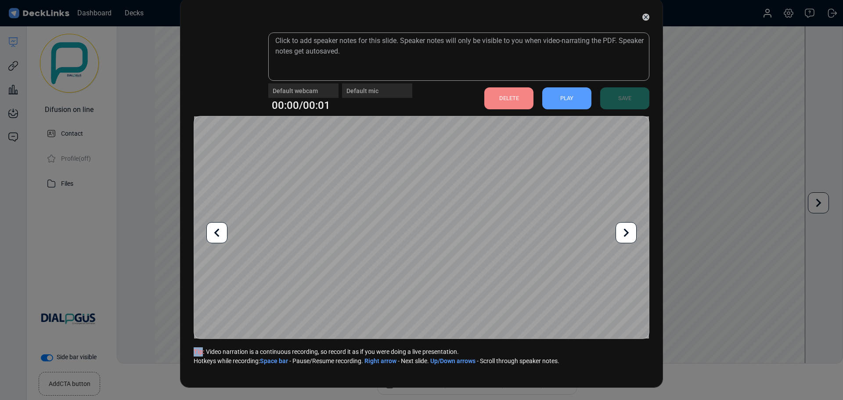
click at [627, 225] on icon at bounding box center [626, 232] width 17 height 17
click at [224, 228] on icon at bounding box center [217, 232] width 17 height 17
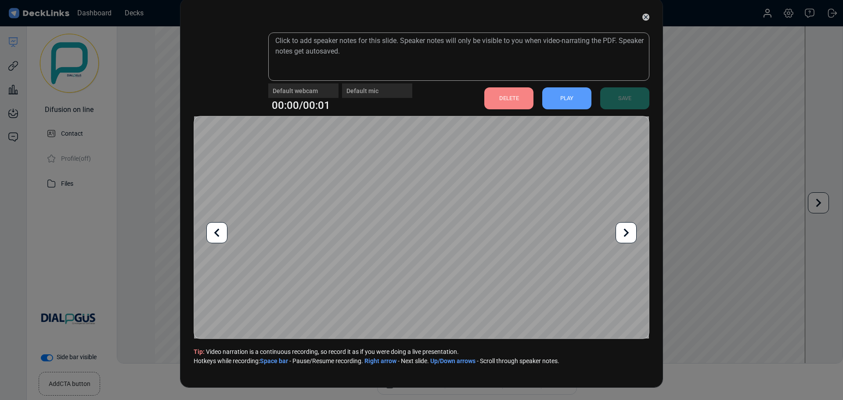
click at [224, 228] on icon at bounding box center [217, 232] width 17 height 17
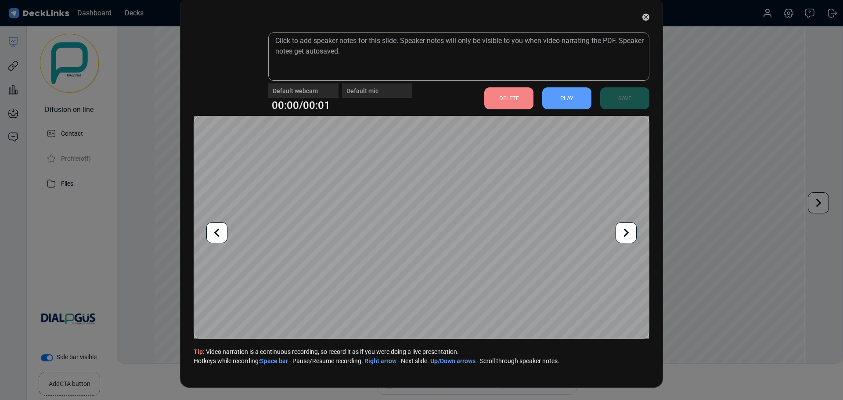
click at [224, 228] on icon at bounding box center [217, 232] width 17 height 17
click at [501, 90] on div "DELETE" at bounding box center [509, 98] width 49 height 22
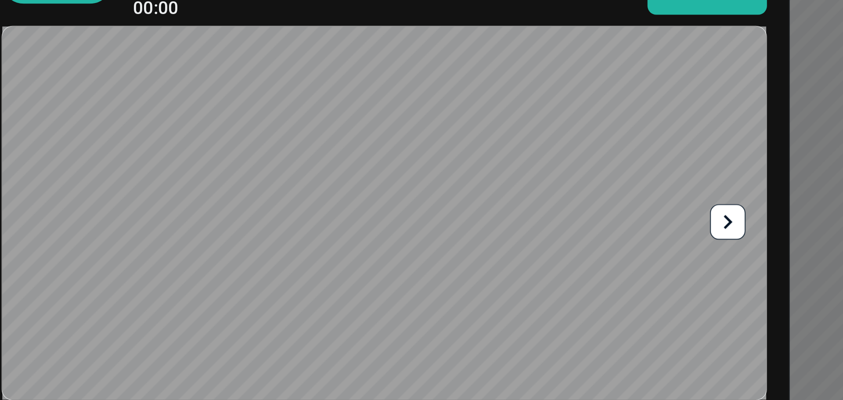
scroll to position [0, 0]
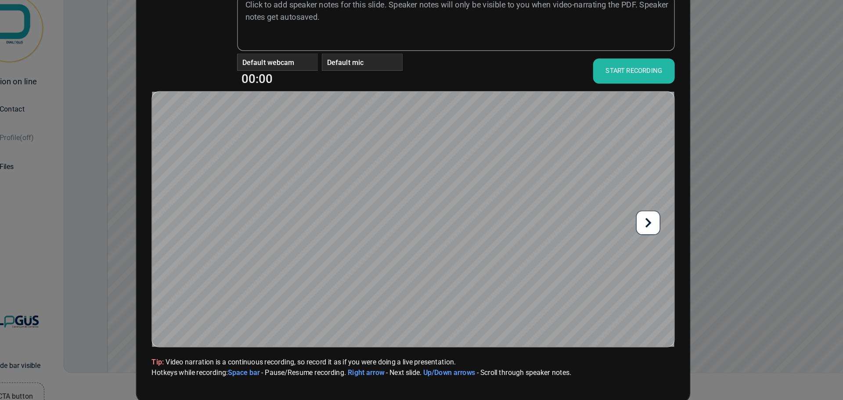
click at [624, 230] on icon at bounding box center [626, 232] width 17 height 17
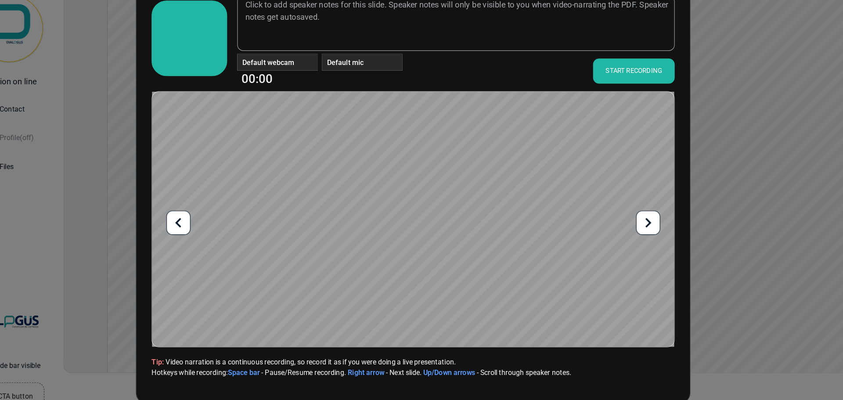
drag, startPoint x: 624, startPoint y: 230, endPoint x: 221, endPoint y: 235, distance: 402.9
click at [221, 235] on icon at bounding box center [217, 232] width 17 height 17
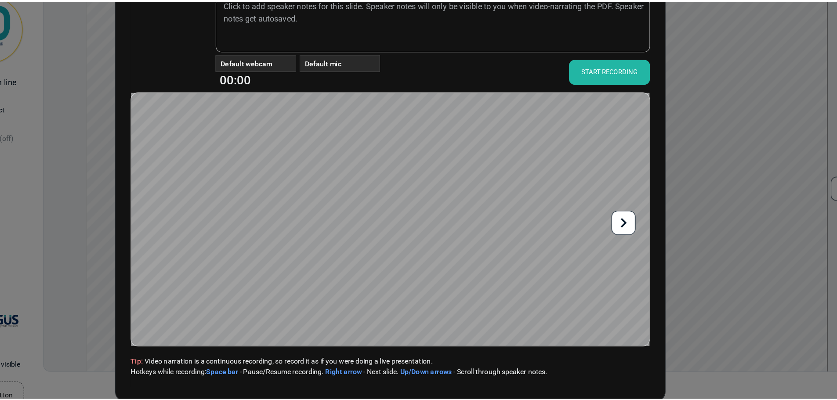
scroll to position [2, 0]
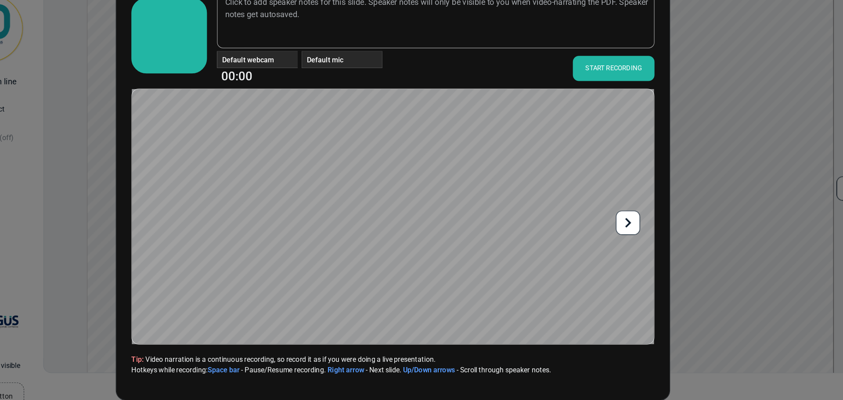
click at [630, 234] on icon at bounding box center [626, 232] width 17 height 17
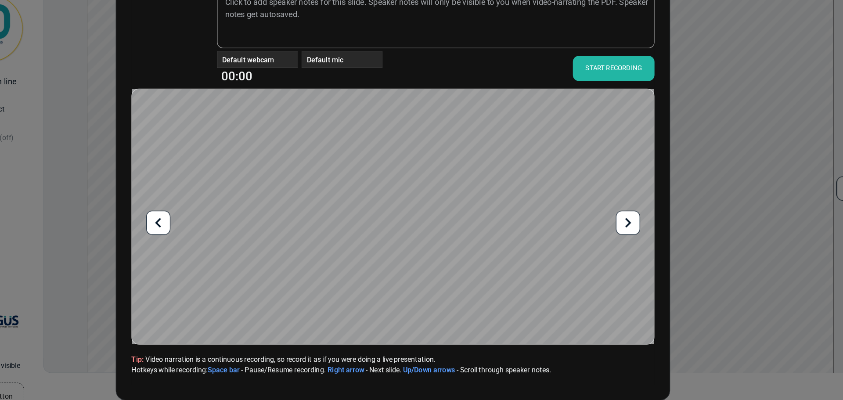
click at [630, 234] on icon at bounding box center [626, 232] width 17 height 17
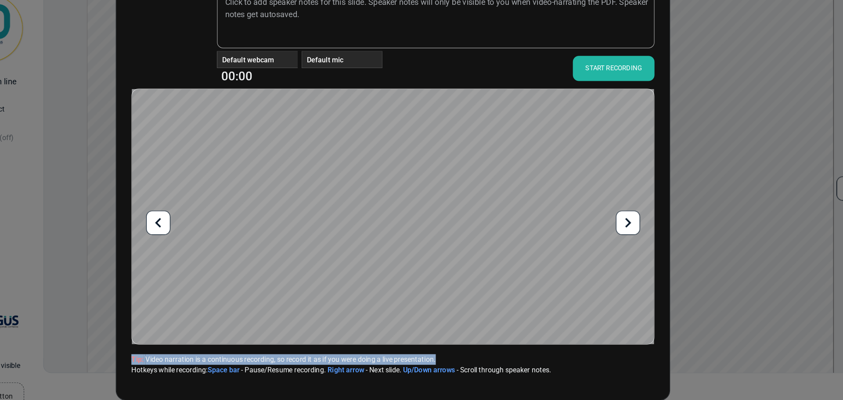
click at [630, 234] on icon at bounding box center [626, 232] width 17 height 17
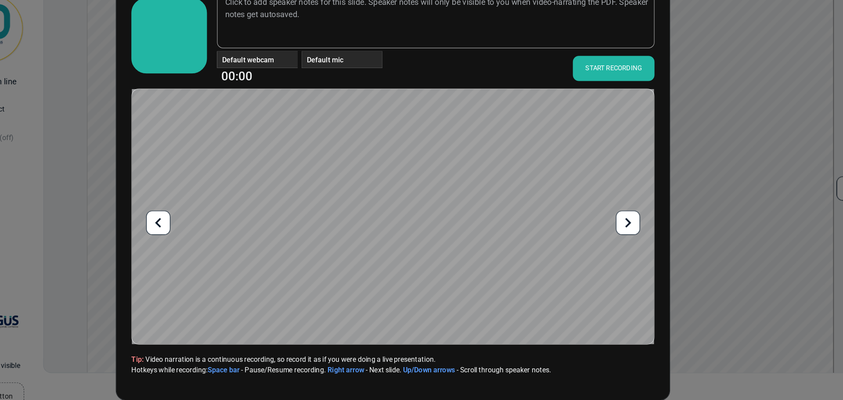
click at [221, 229] on icon at bounding box center [217, 232] width 17 height 17
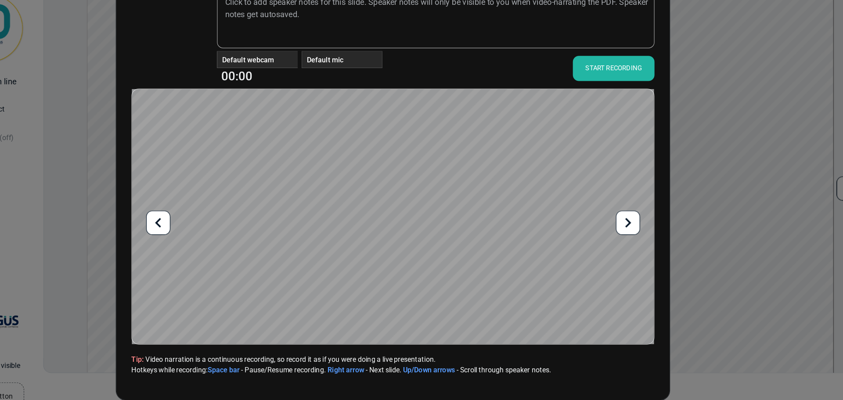
click at [221, 229] on icon at bounding box center [217, 232] width 17 height 17
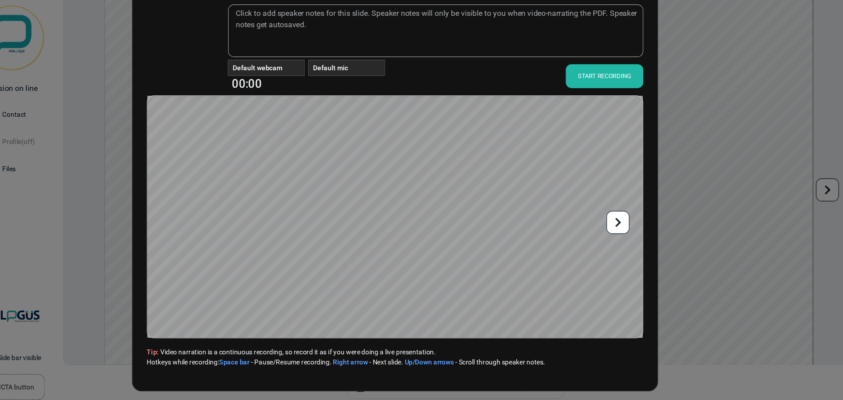
click at [604, 96] on div "START RECORDING" at bounding box center [614, 98] width 71 height 22
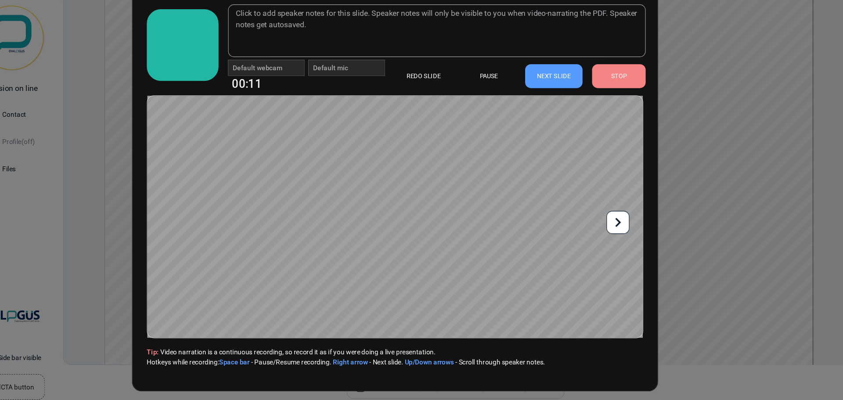
click at [626, 234] on icon at bounding box center [626, 232] width 5 height 8
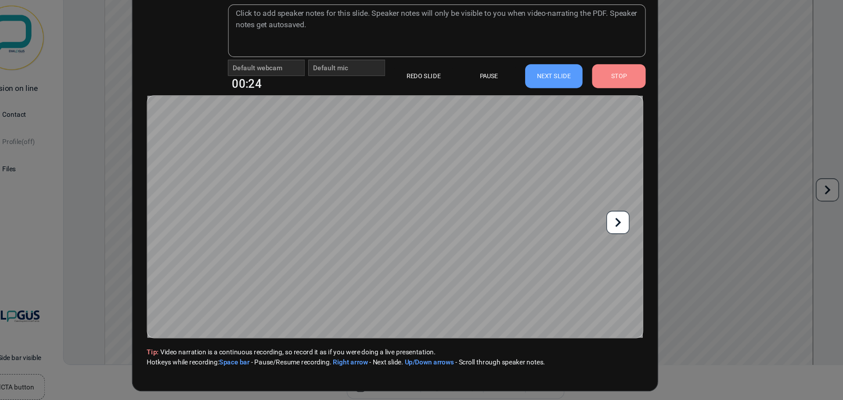
click at [633, 230] on icon at bounding box center [626, 232] width 17 height 17
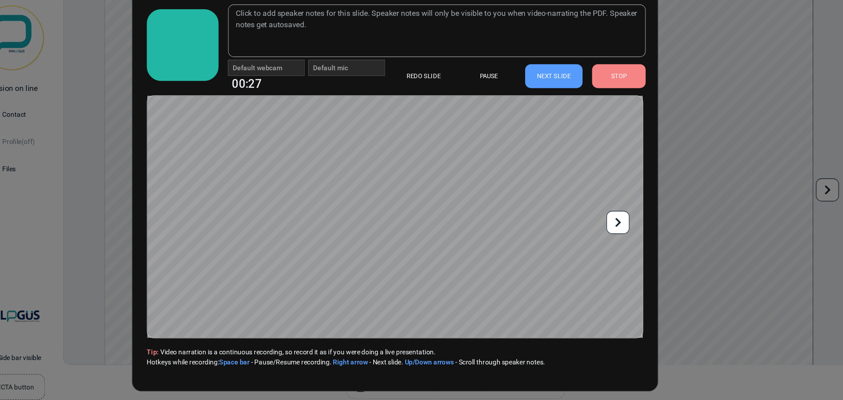
click at [632, 230] on icon at bounding box center [626, 232] width 17 height 17
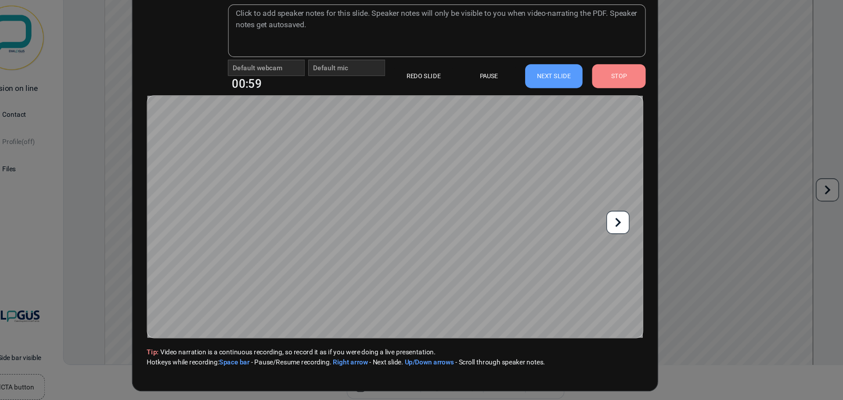
click at [622, 230] on icon at bounding box center [626, 232] width 17 height 17
click at [621, 230] on icon at bounding box center [626, 232] width 17 height 17
click at [626, 229] on icon at bounding box center [626, 232] width 5 height 8
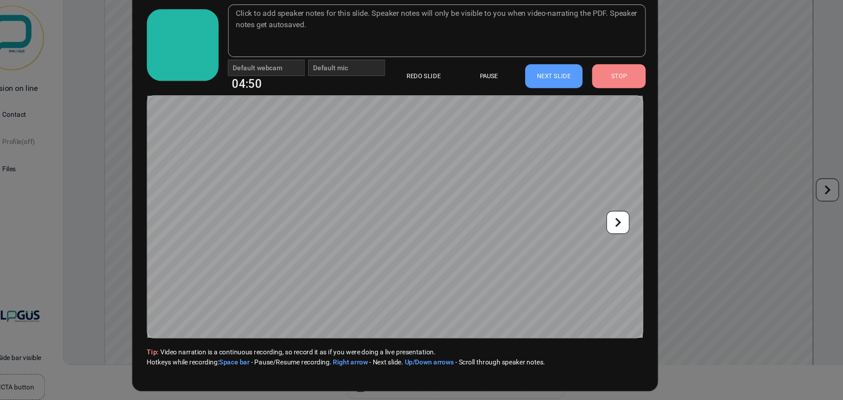
click at [621, 231] on icon at bounding box center [626, 232] width 17 height 17
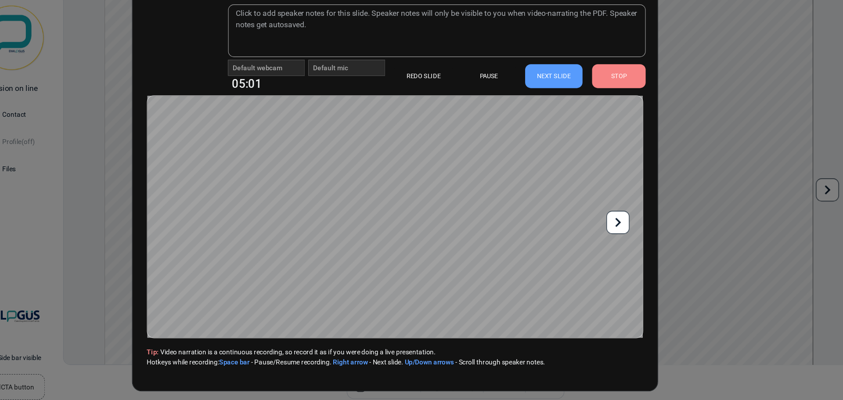
click at [622, 100] on div "STOP" at bounding box center [627, 98] width 49 height 22
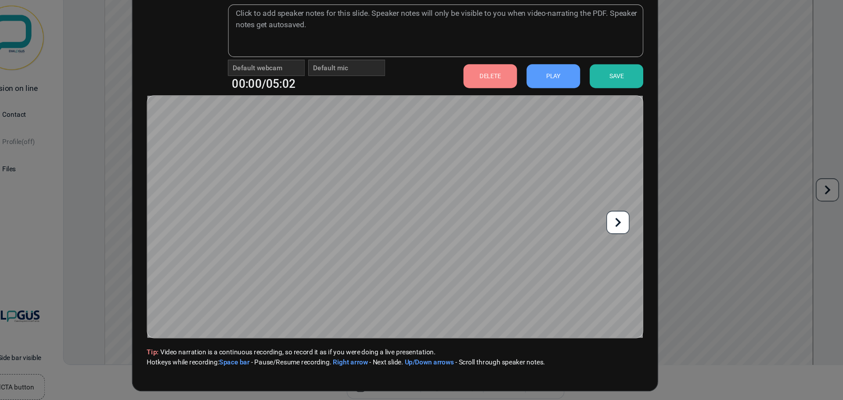
click at [630, 101] on div "SAVE" at bounding box center [625, 98] width 49 height 22
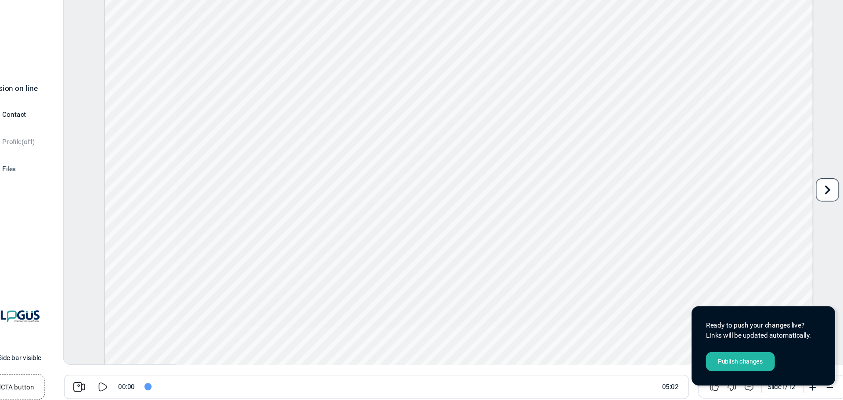
click at [153, 385] on icon at bounding box center [153, 384] width 11 height 11
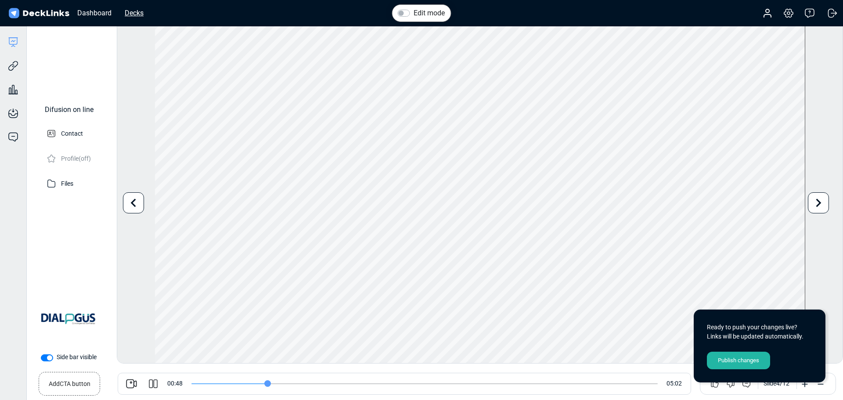
type input "49"
click at [138, 17] on div "Decks" at bounding box center [134, 12] width 28 height 11
